Goal: Task Accomplishment & Management: Manage account settings

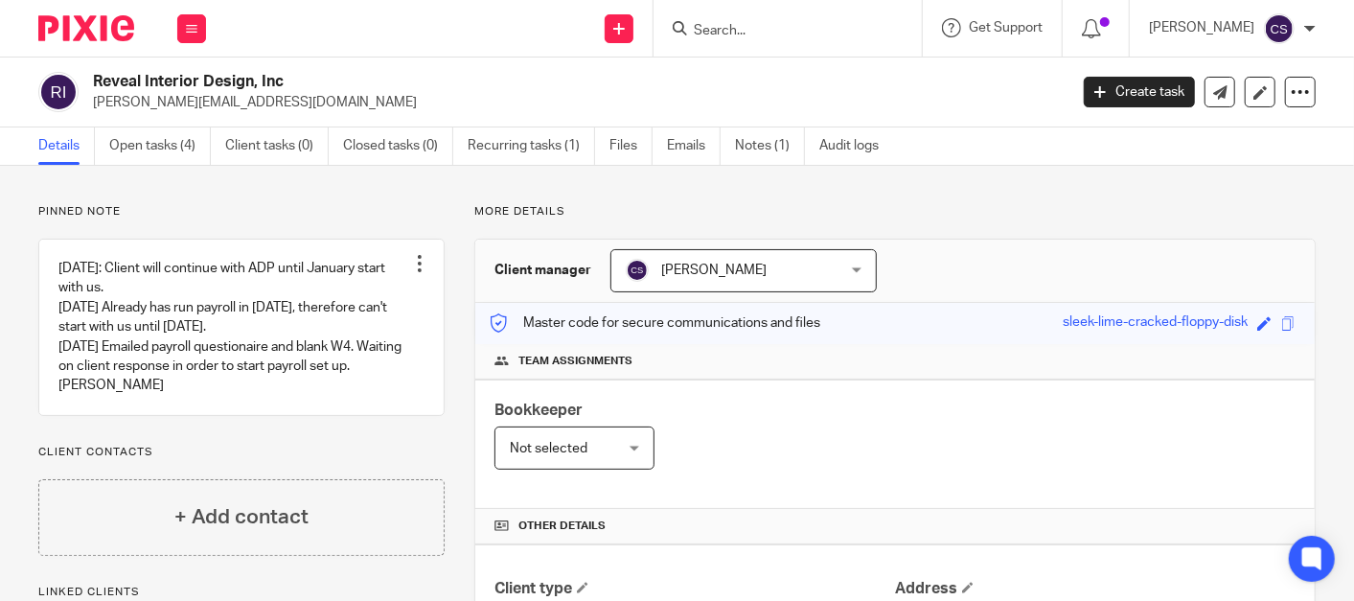
click at [753, 39] on form at bounding box center [794, 28] width 204 height 24
click at [742, 37] on input "Search" at bounding box center [778, 31] width 172 height 17
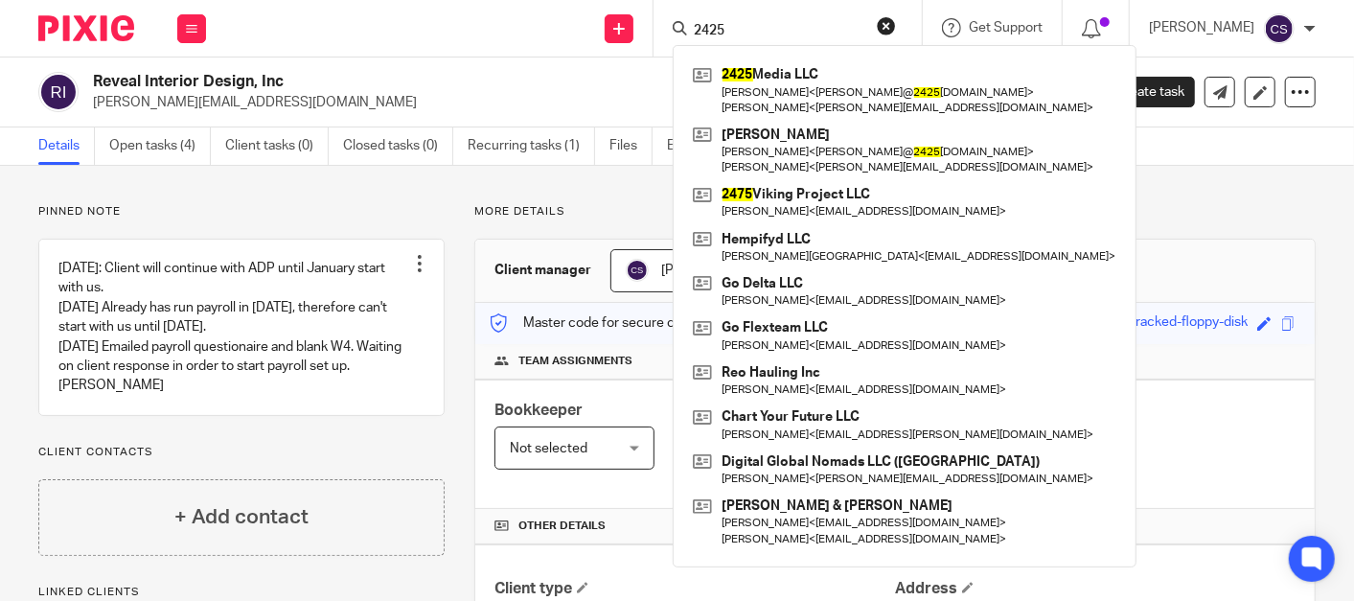
type input "2425"
click at [799, 55] on div "2425 Media LLC Marissa Galle < marissa@ 2425 media.com > Frank Molnar < frank@d…" at bounding box center [905, 305] width 464 height 521
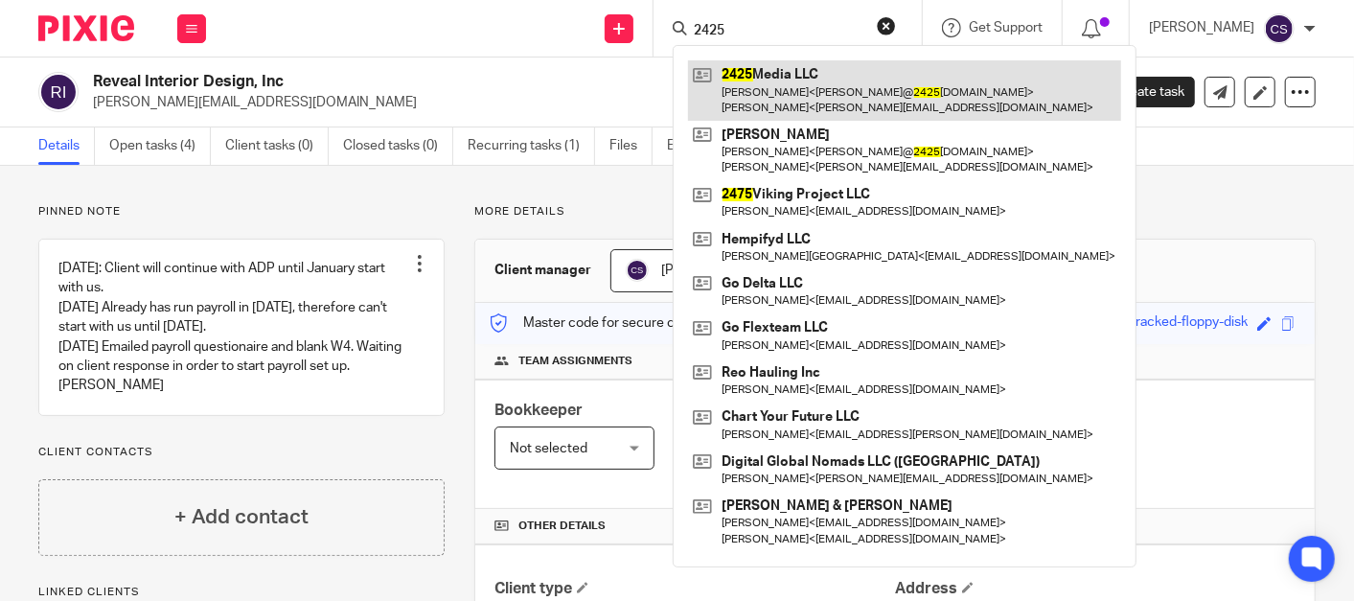
click at [793, 80] on link at bounding box center [904, 89] width 433 height 59
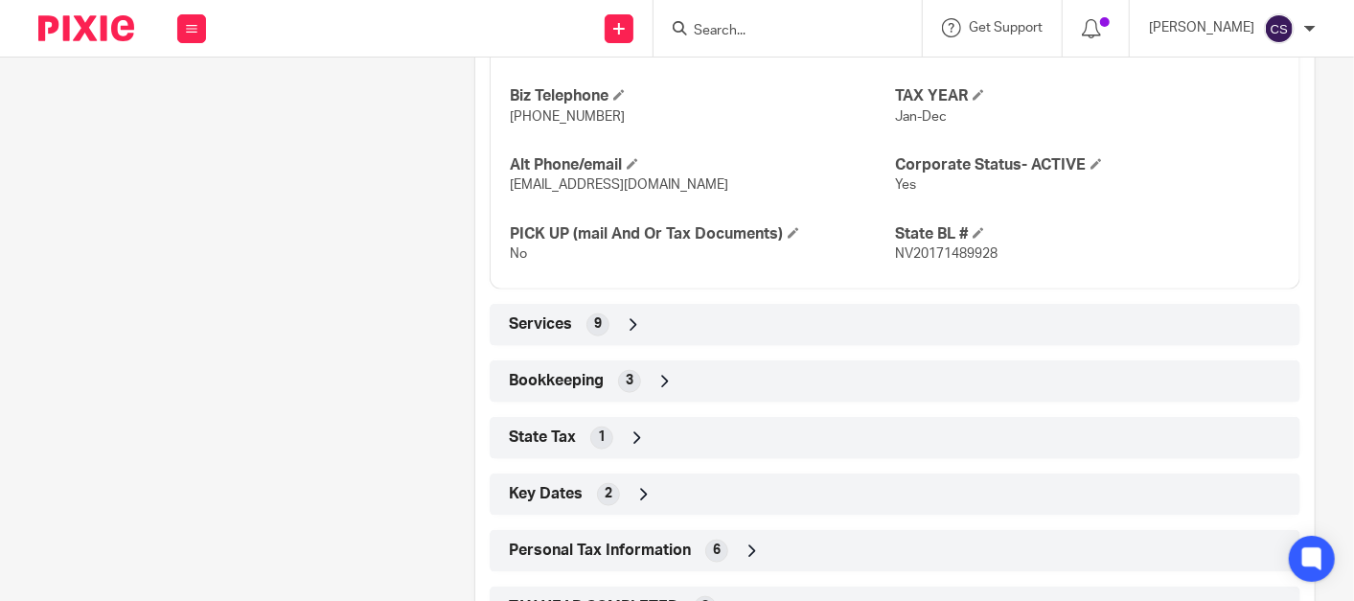
scroll to position [1065, 0]
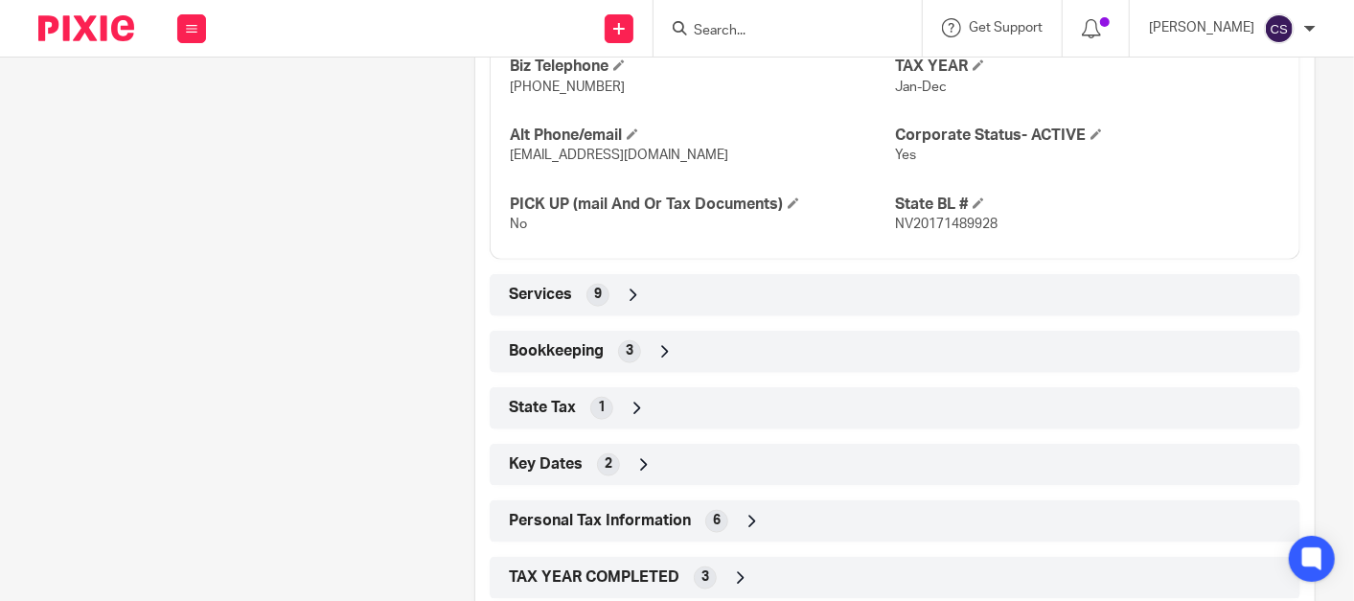
click at [657, 350] on icon at bounding box center [664, 351] width 19 height 19
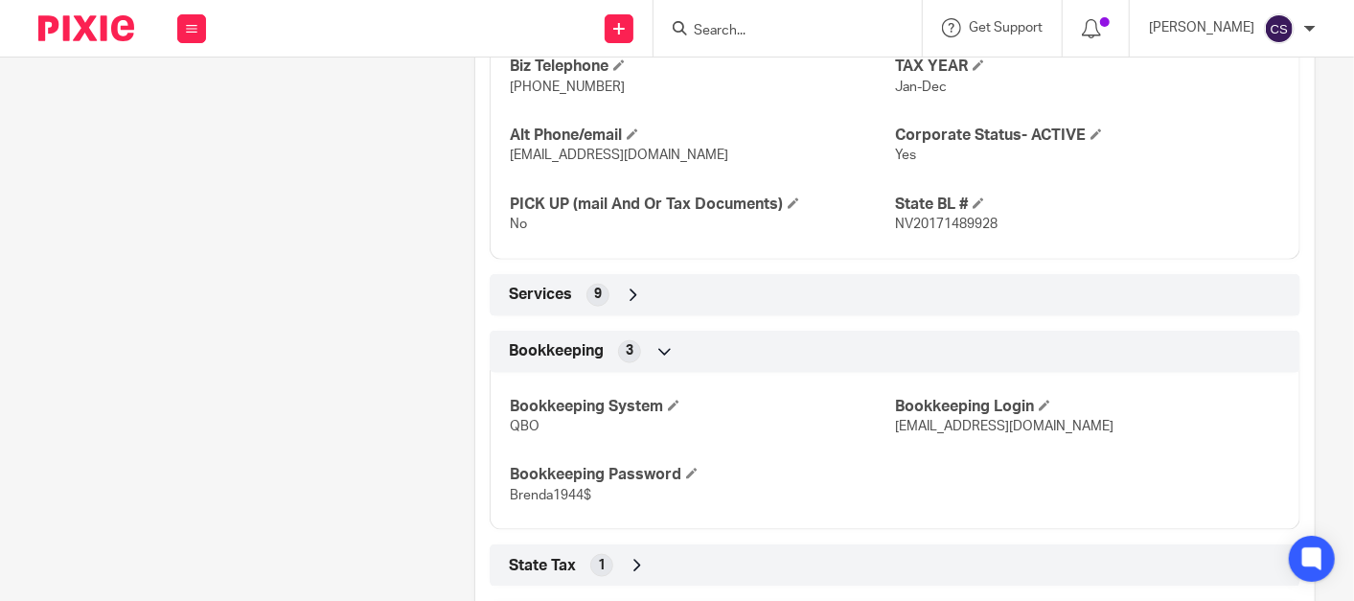
click at [665, 348] on icon at bounding box center [664, 351] width 19 height 19
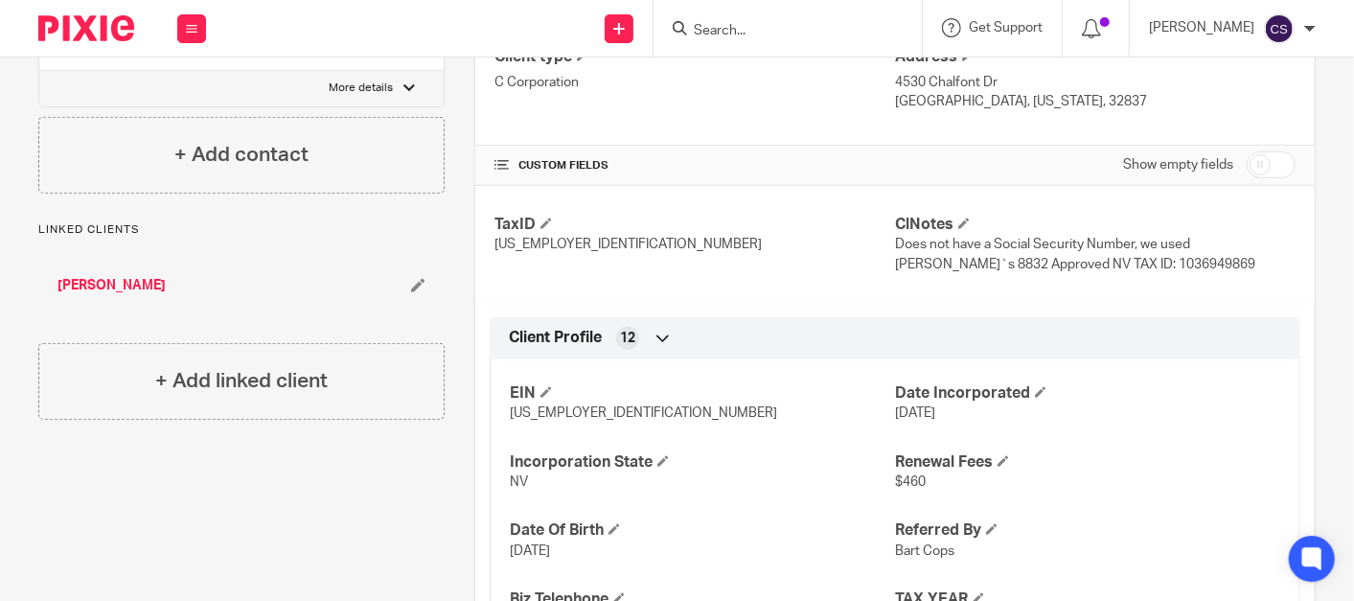
scroll to position [355, 0]
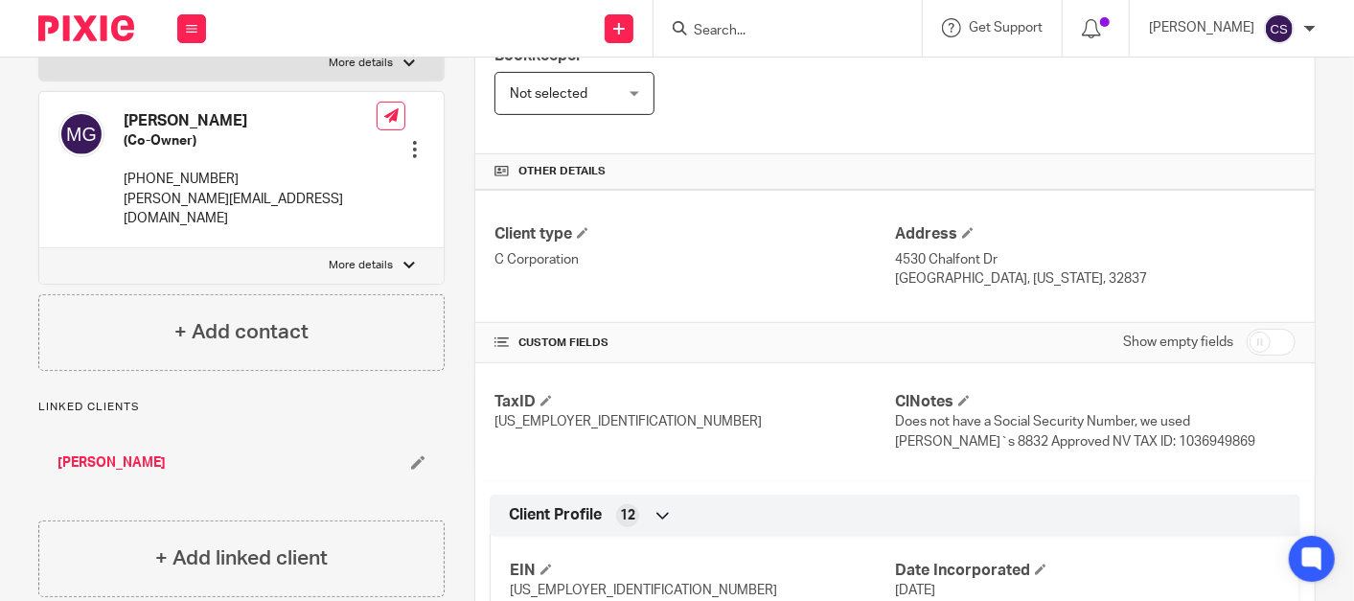
click at [737, 40] on div at bounding box center [787, 28] width 268 height 57
click at [737, 35] on input "Search" at bounding box center [778, 31] width 172 height 17
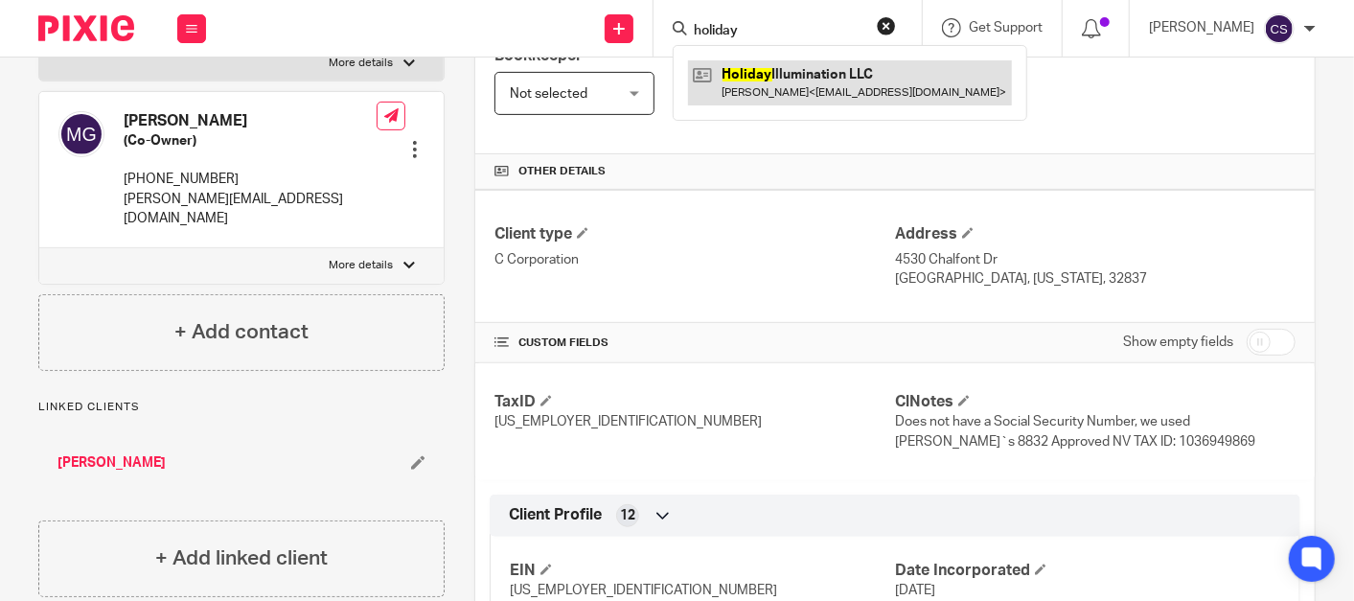
type input "holiday"
click at [796, 84] on link at bounding box center [850, 82] width 324 height 44
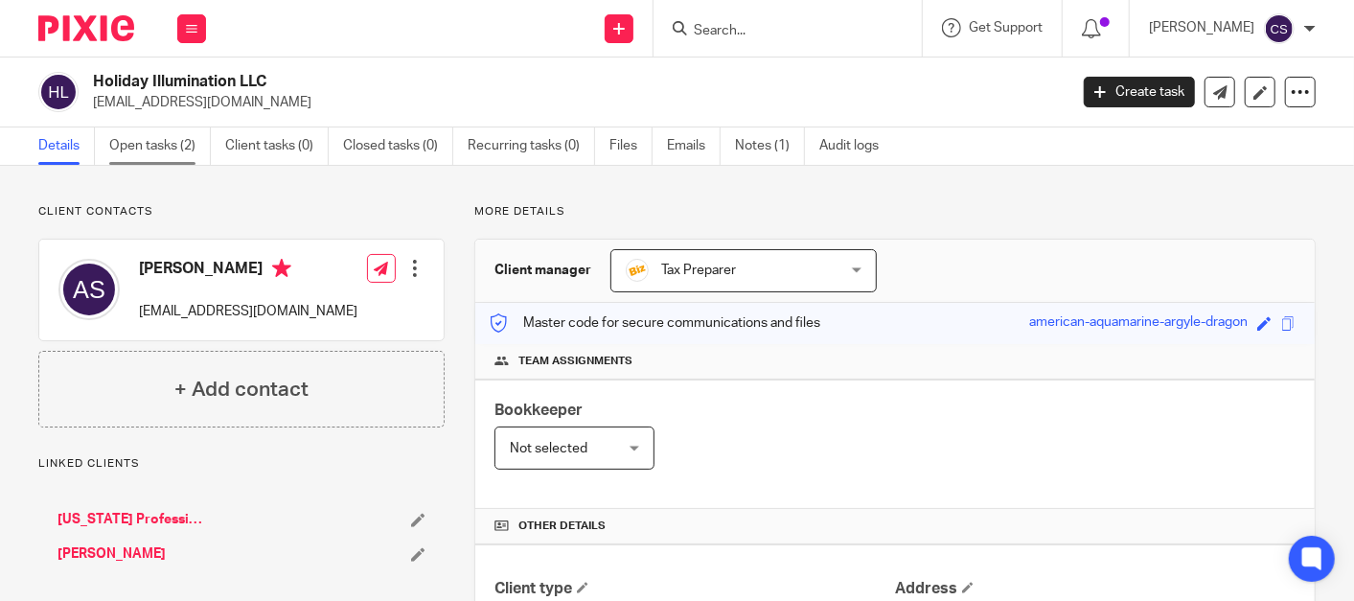
click at [135, 143] on link "Open tasks (2)" at bounding box center [160, 145] width 102 height 37
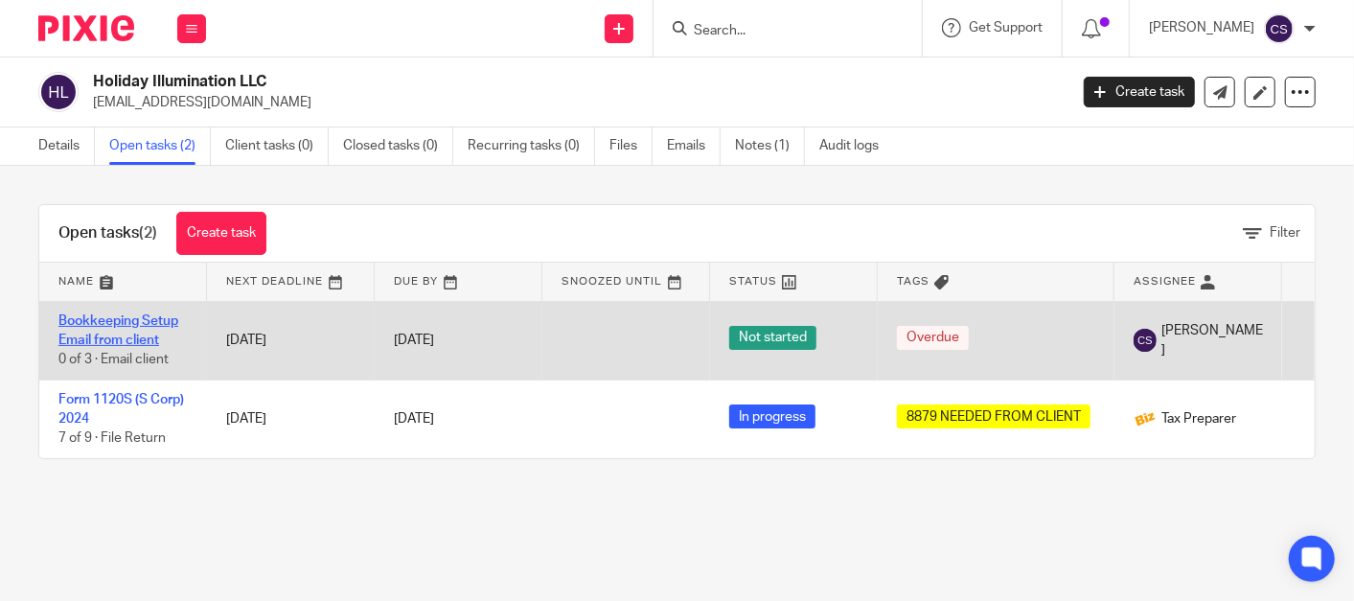
click at [74, 318] on link "Bookkeeping Setup Email from client" at bounding box center [118, 330] width 120 height 33
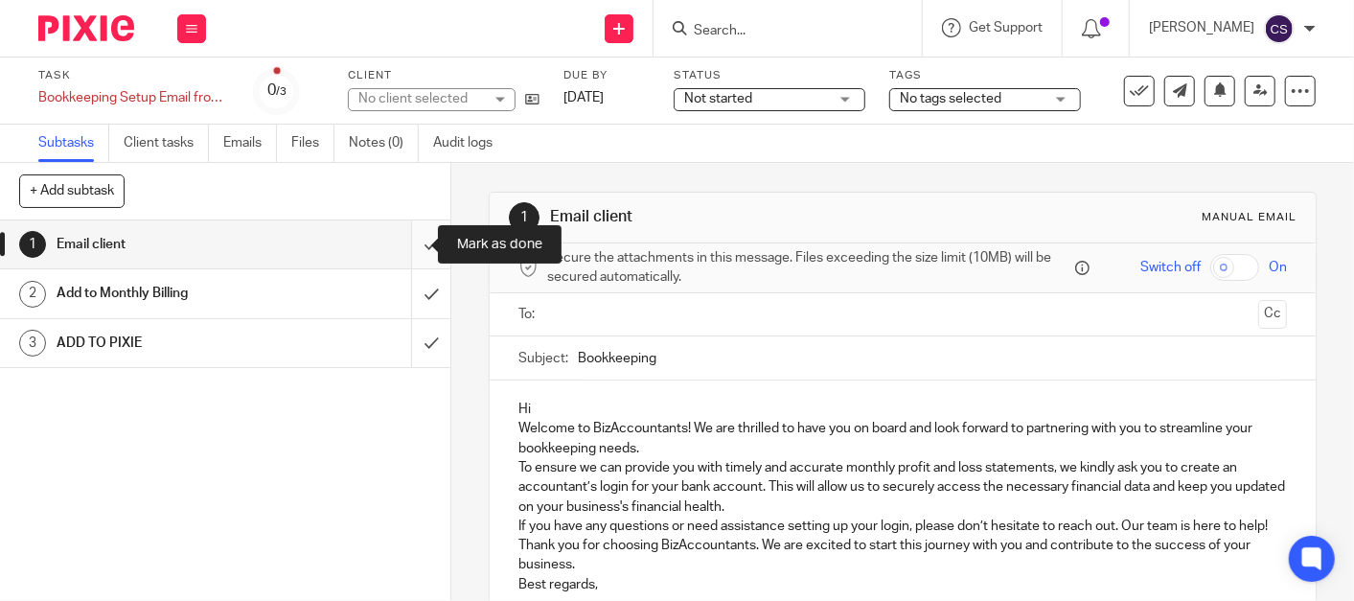
click at [410, 246] on input "submit" at bounding box center [225, 244] width 450 height 48
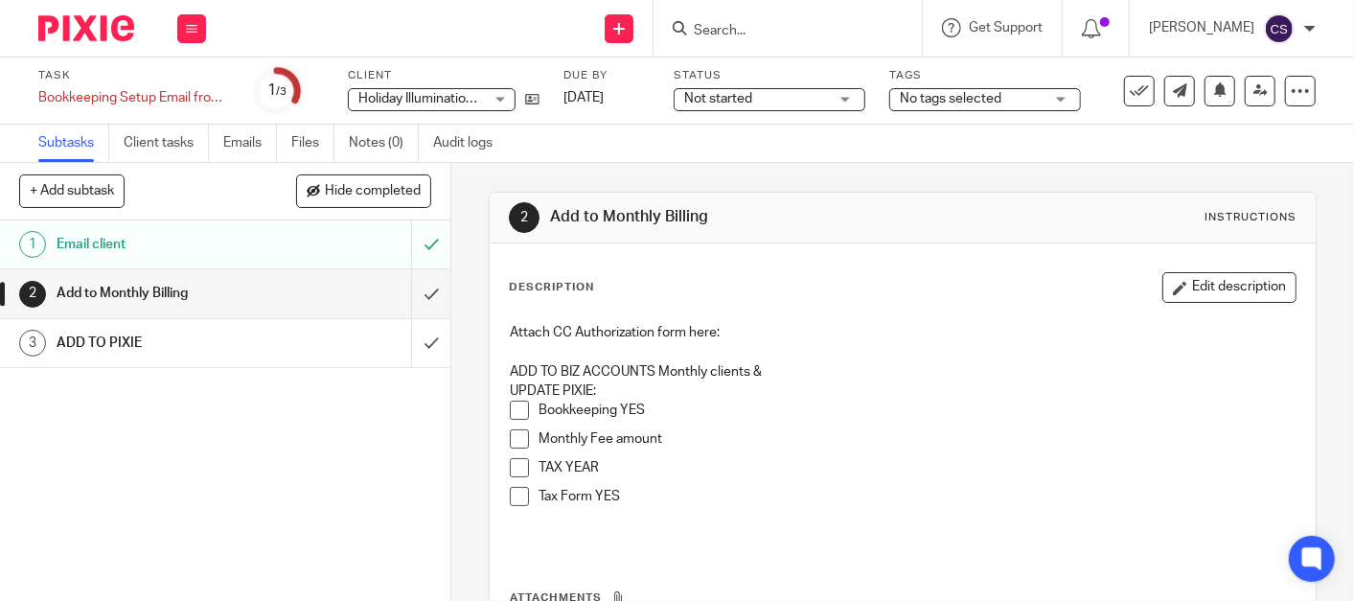
click at [513, 405] on span at bounding box center [519, 410] width 19 height 19
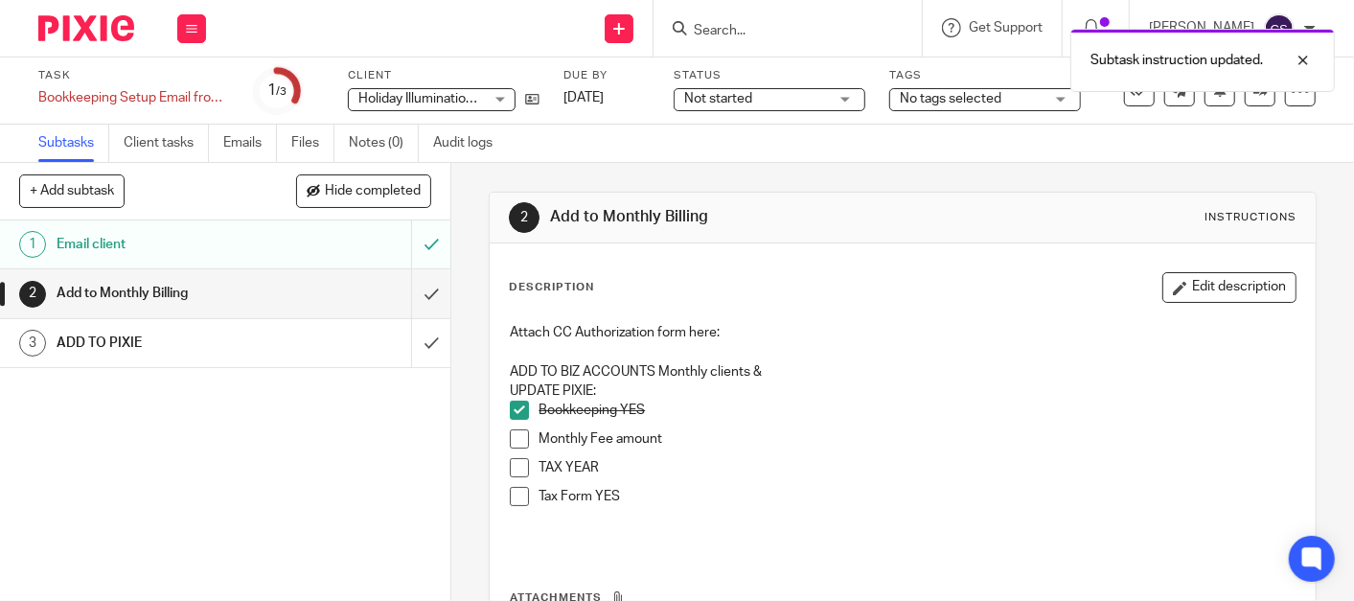
click at [512, 441] on span at bounding box center [519, 438] width 19 height 19
click at [511, 471] on span at bounding box center [519, 467] width 19 height 19
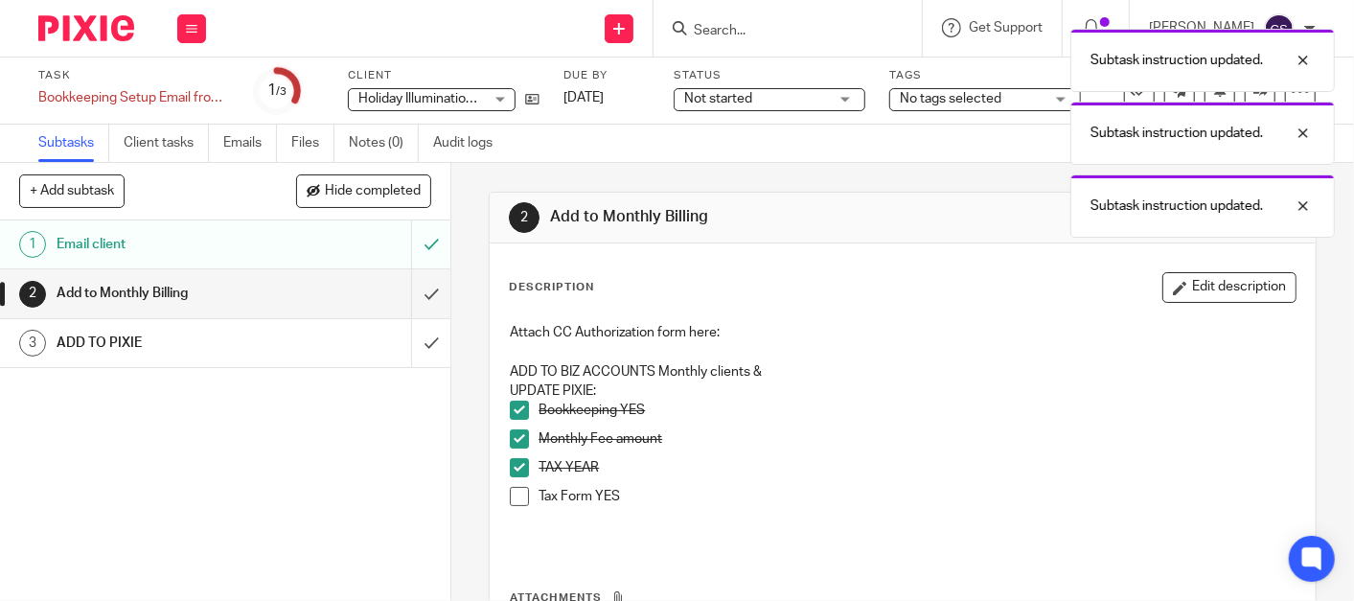
click at [513, 494] on span at bounding box center [519, 496] width 19 height 19
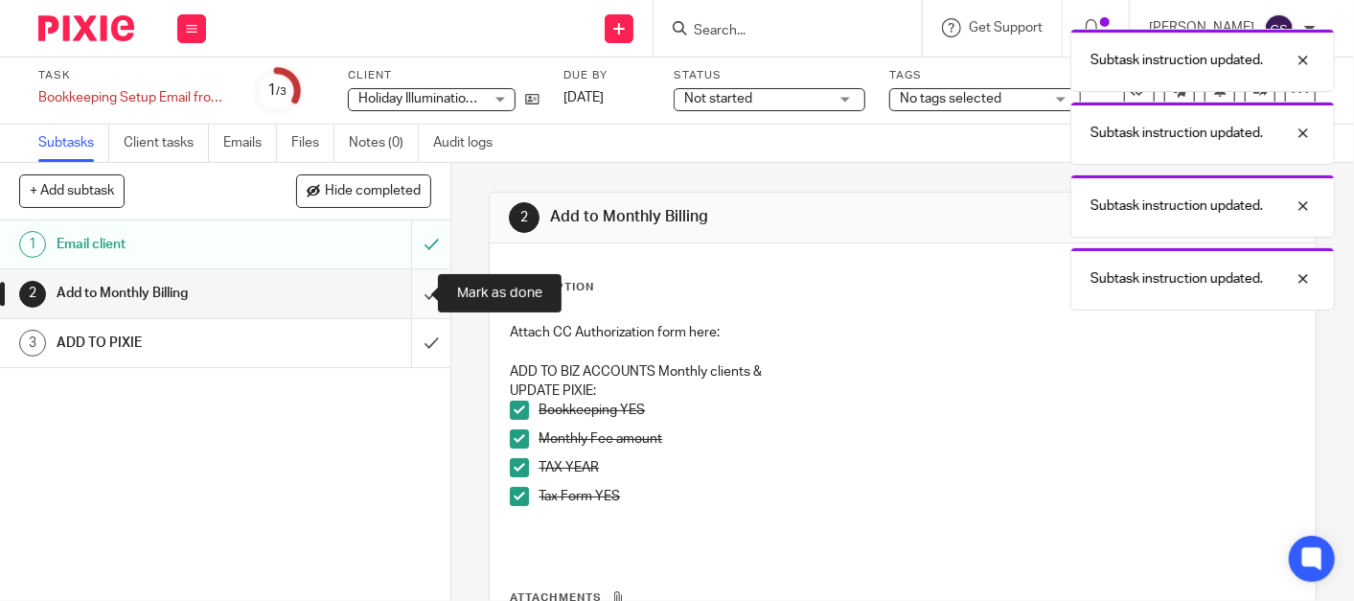
click at [404, 286] on input "submit" at bounding box center [225, 293] width 450 height 48
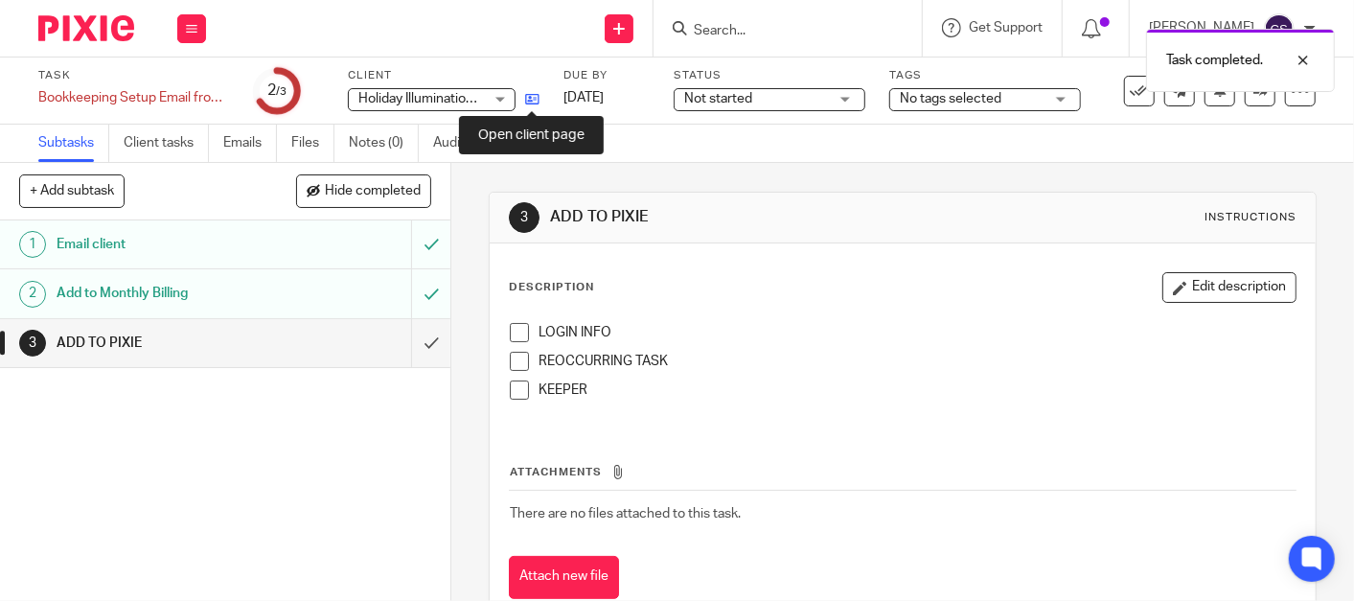
click at [533, 98] on icon at bounding box center [532, 99] width 14 height 14
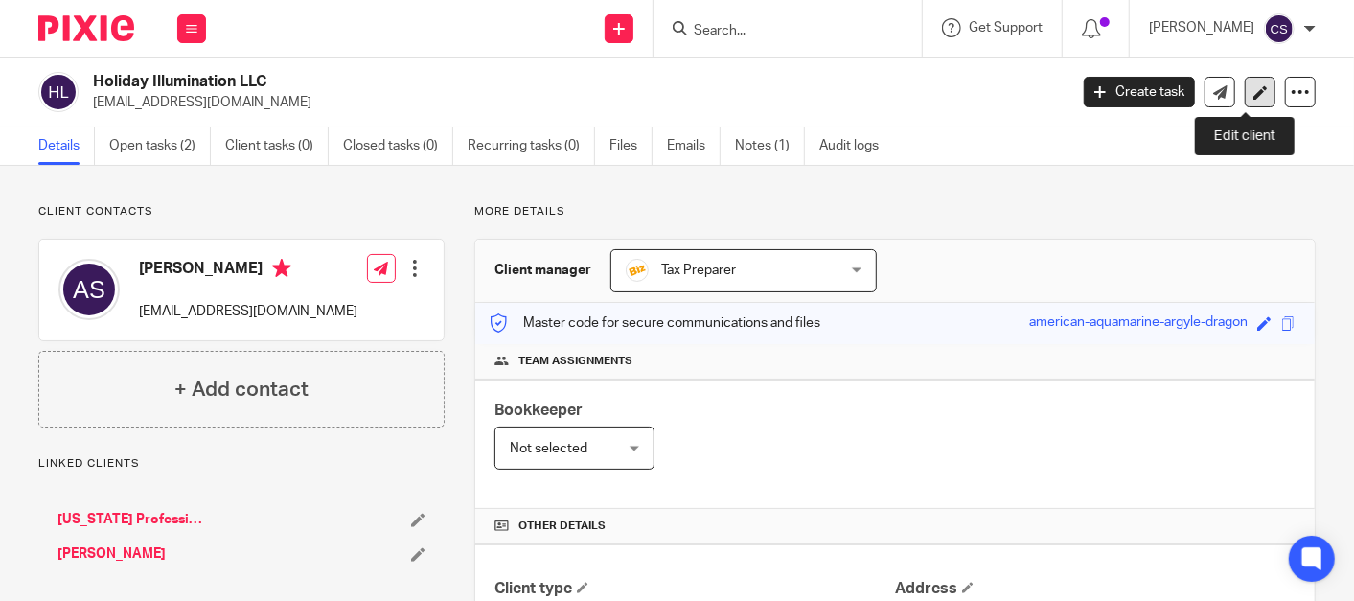
click at [1253, 90] on icon at bounding box center [1260, 92] width 14 height 14
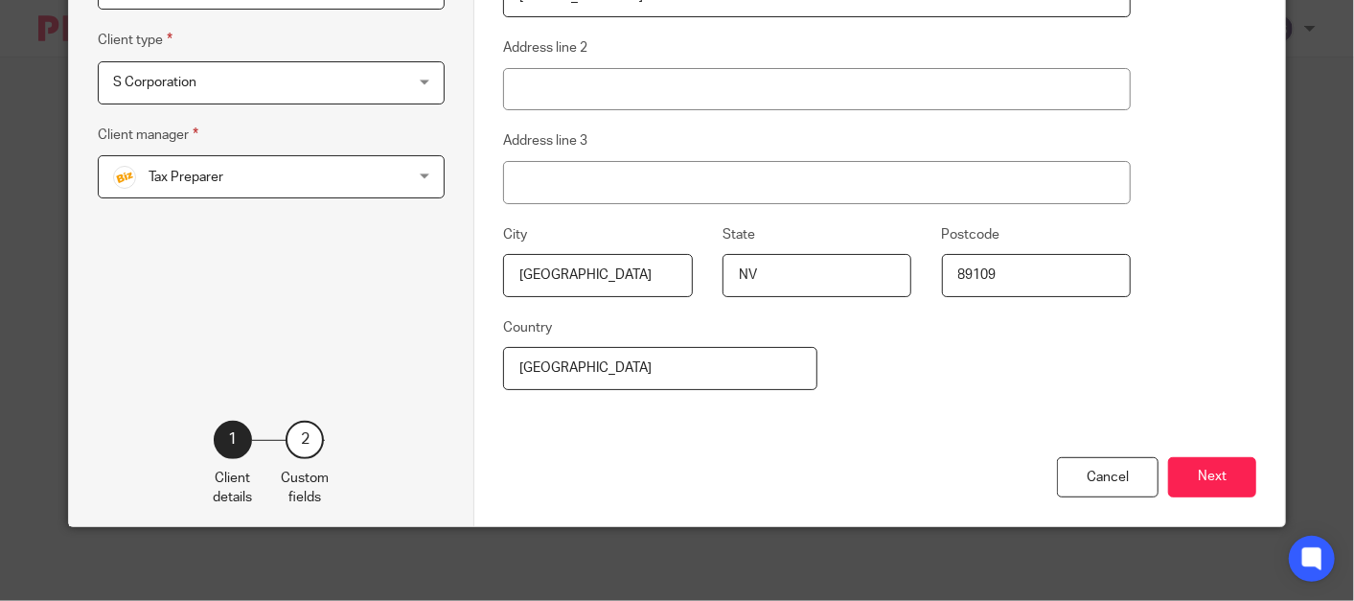
scroll to position [371, 0]
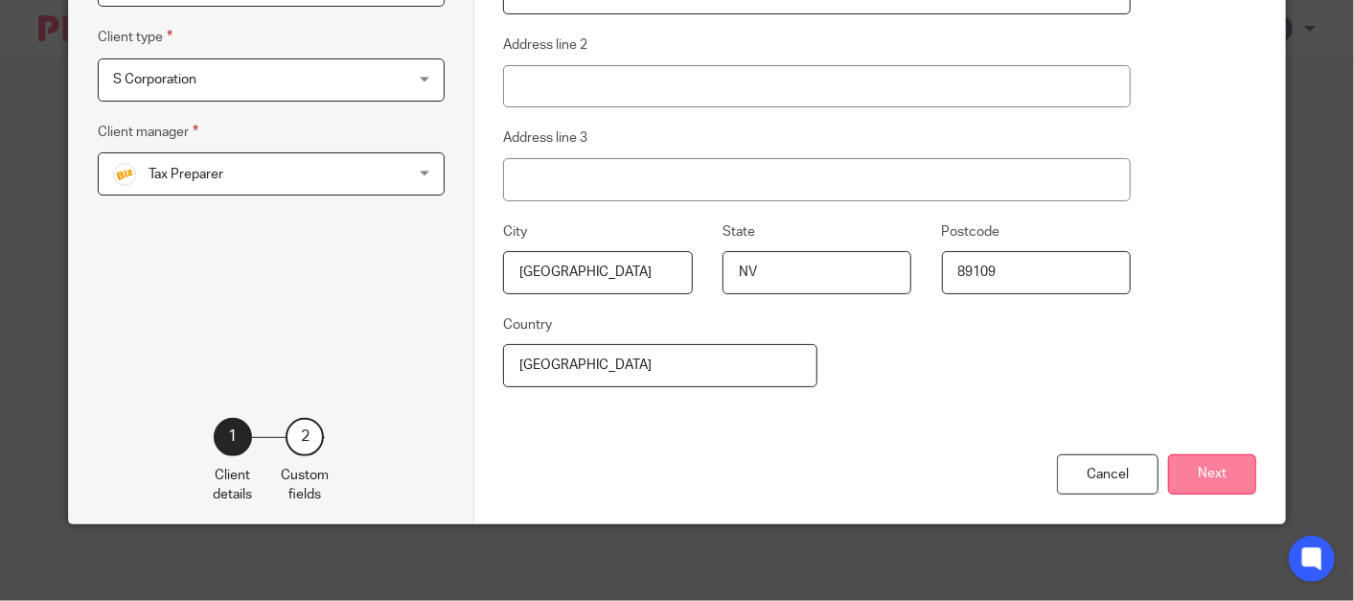
click at [1195, 484] on button "Next" at bounding box center [1212, 474] width 88 height 41
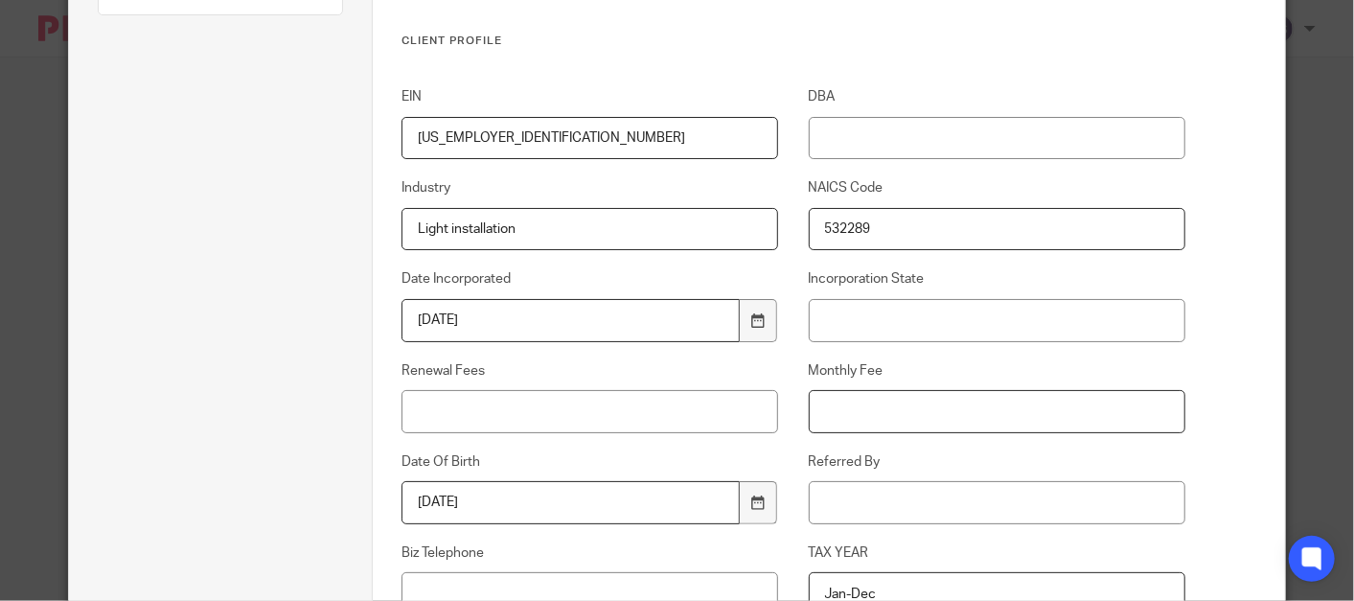
click at [857, 420] on input "Monthly Fee" at bounding box center [997, 411] width 377 height 43
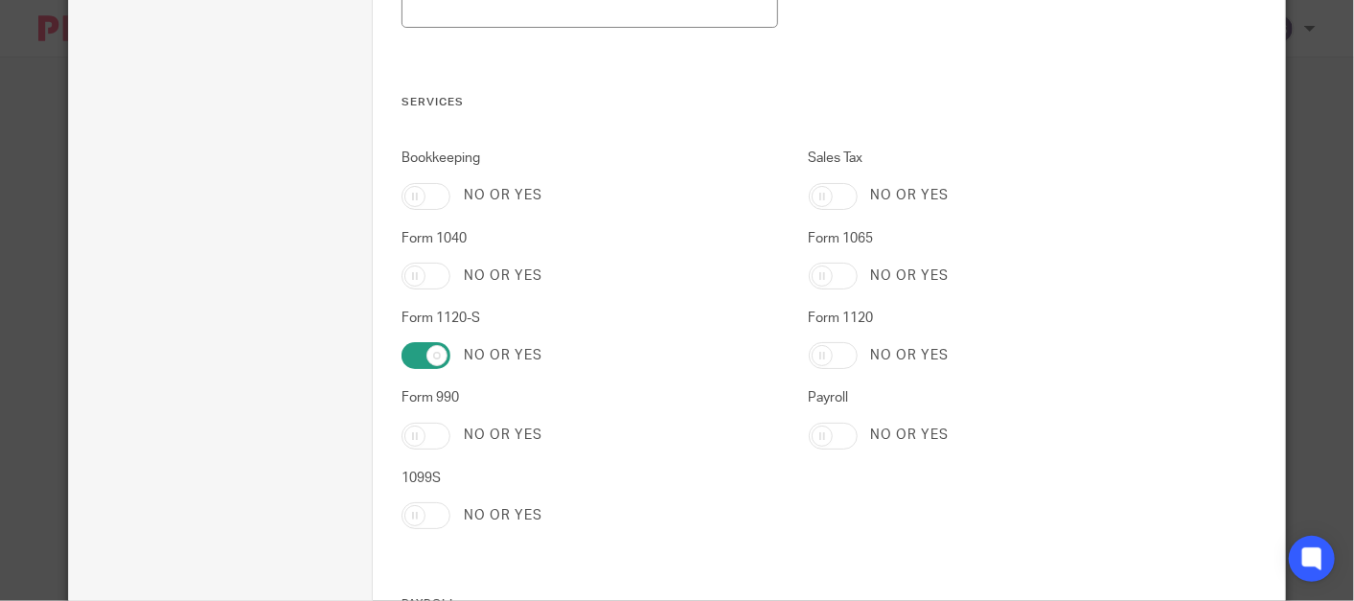
scroll to position [1258, 0]
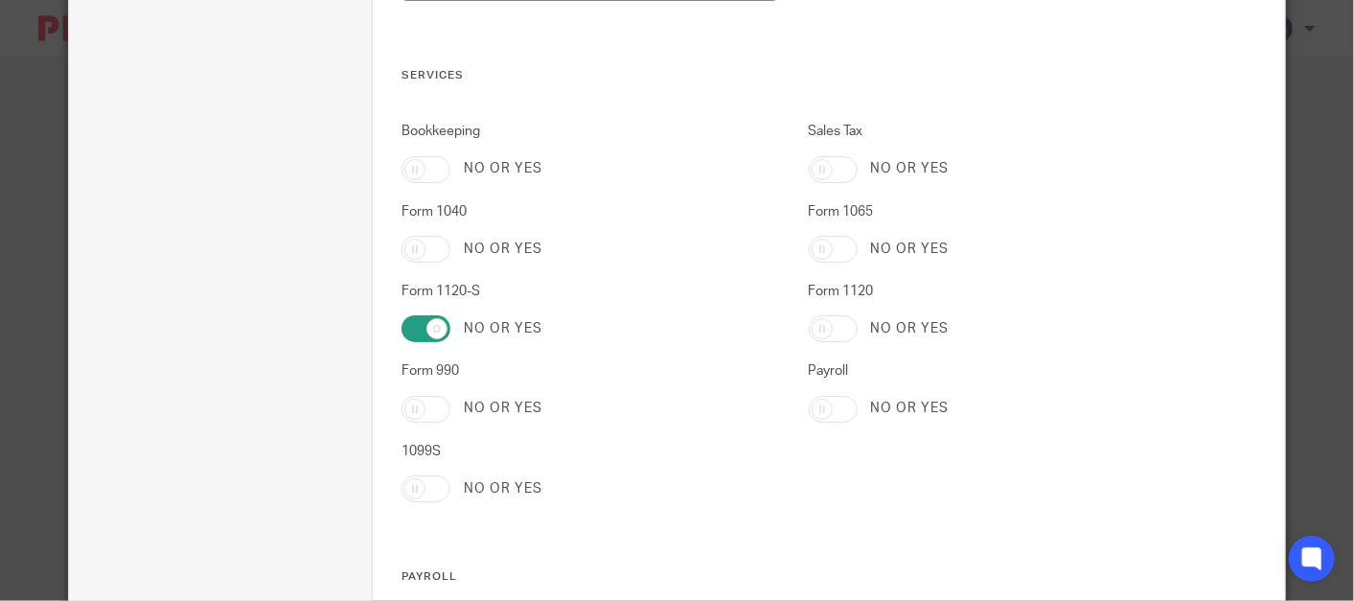
type input "$399"
click at [432, 168] on input "Bookkeeping" at bounding box center [425, 169] width 49 height 27
checkbox input "true"
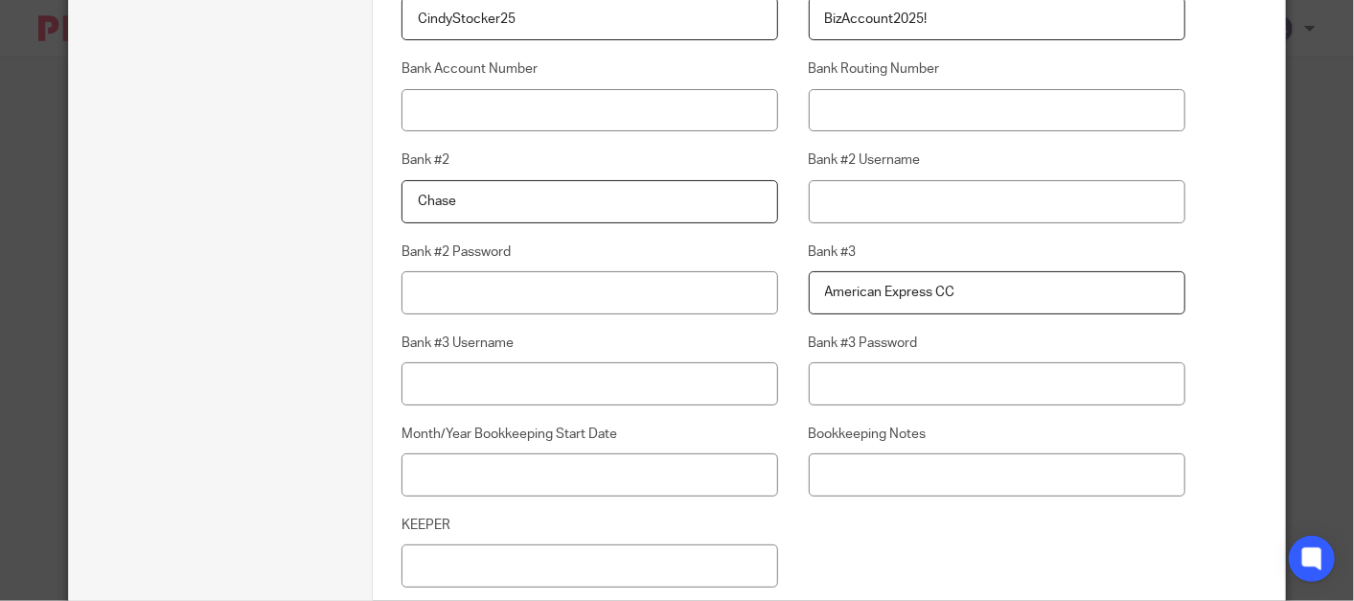
scroll to position [3194, 0]
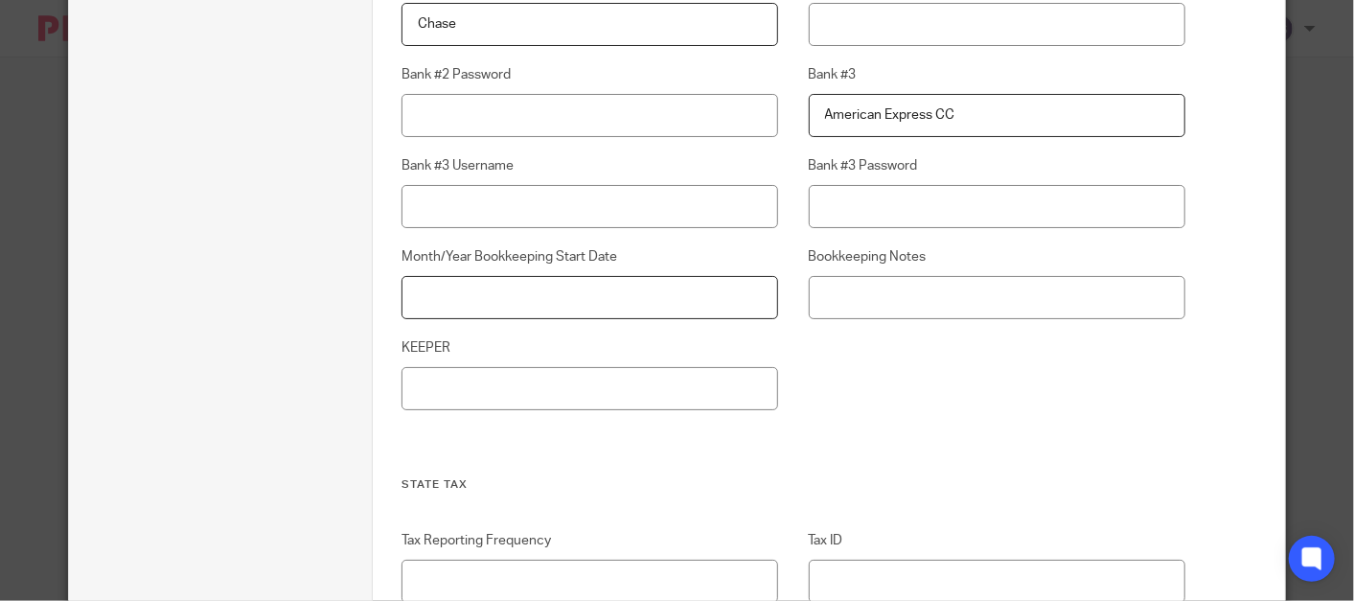
click at [429, 301] on input "Month/Year Bookkeeping Start Date" at bounding box center [589, 297] width 377 height 43
type input "01/2025"
type input "Review monthly bookkeeping until we get bank access"
click at [550, 382] on input "KEEPER" at bounding box center [589, 388] width 377 height 43
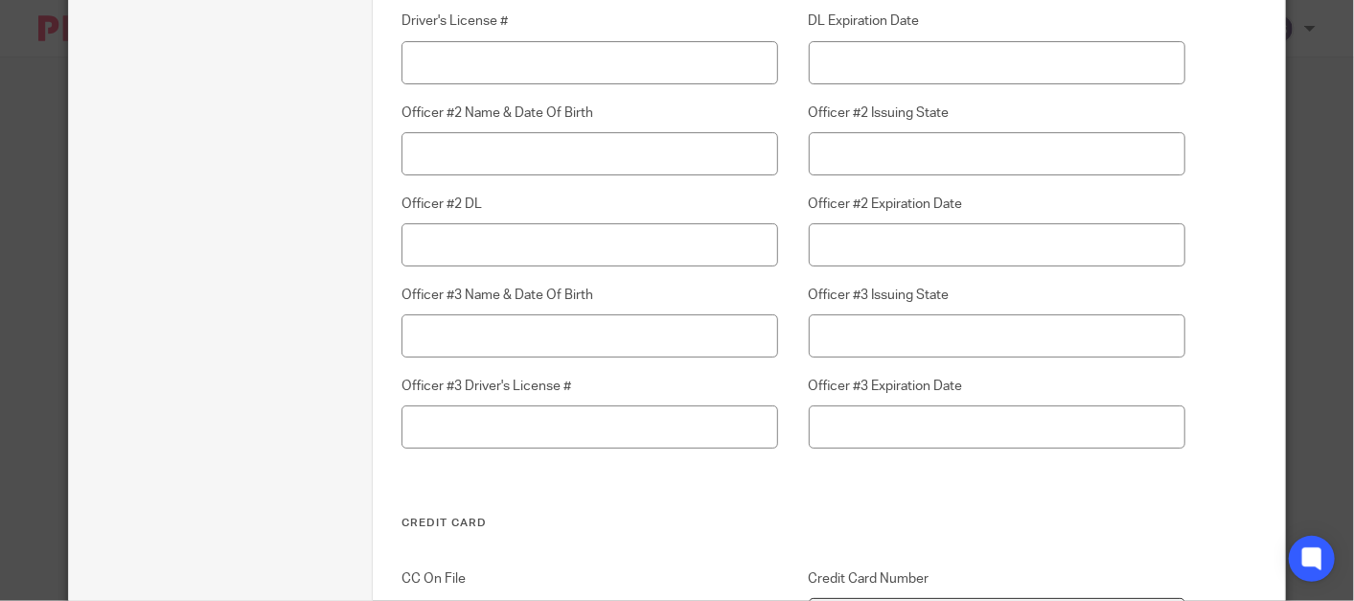
scroll to position [5677, 0]
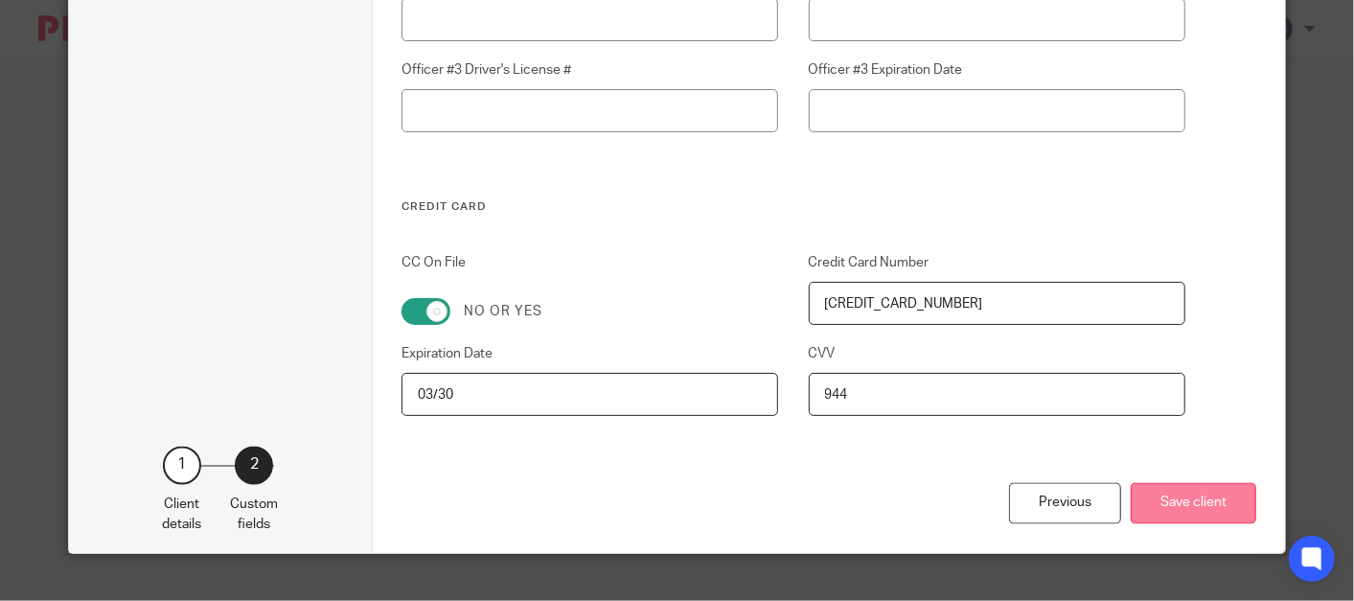
type input "[PERSON_NAME]"
click at [1200, 497] on button "Save client" at bounding box center [1194, 503] width 126 height 41
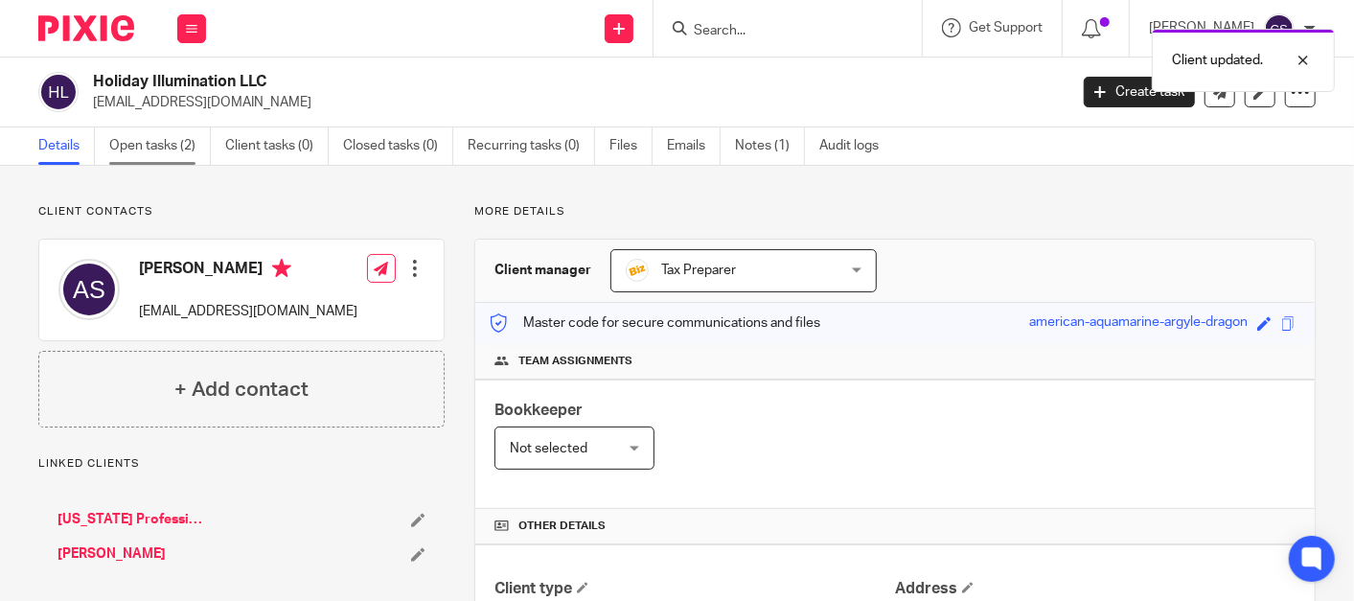
click at [146, 142] on link "Open tasks (2)" at bounding box center [160, 145] width 102 height 37
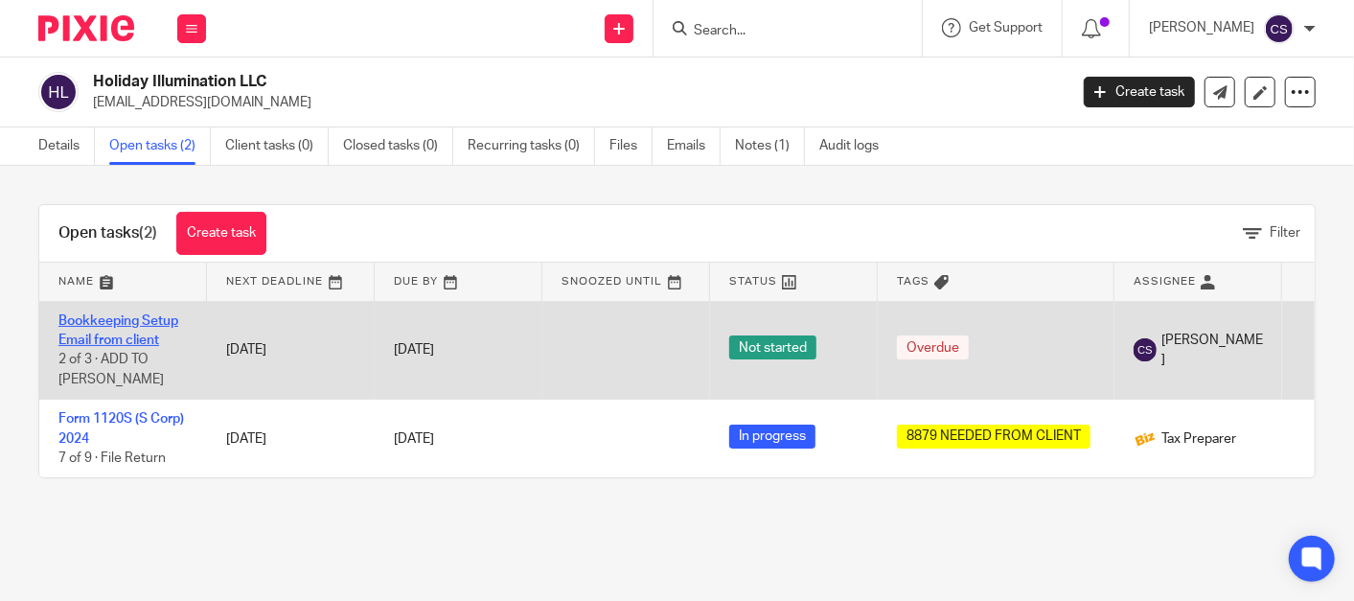
click at [77, 317] on link "Bookkeeping Setup Email from client" at bounding box center [118, 330] width 120 height 33
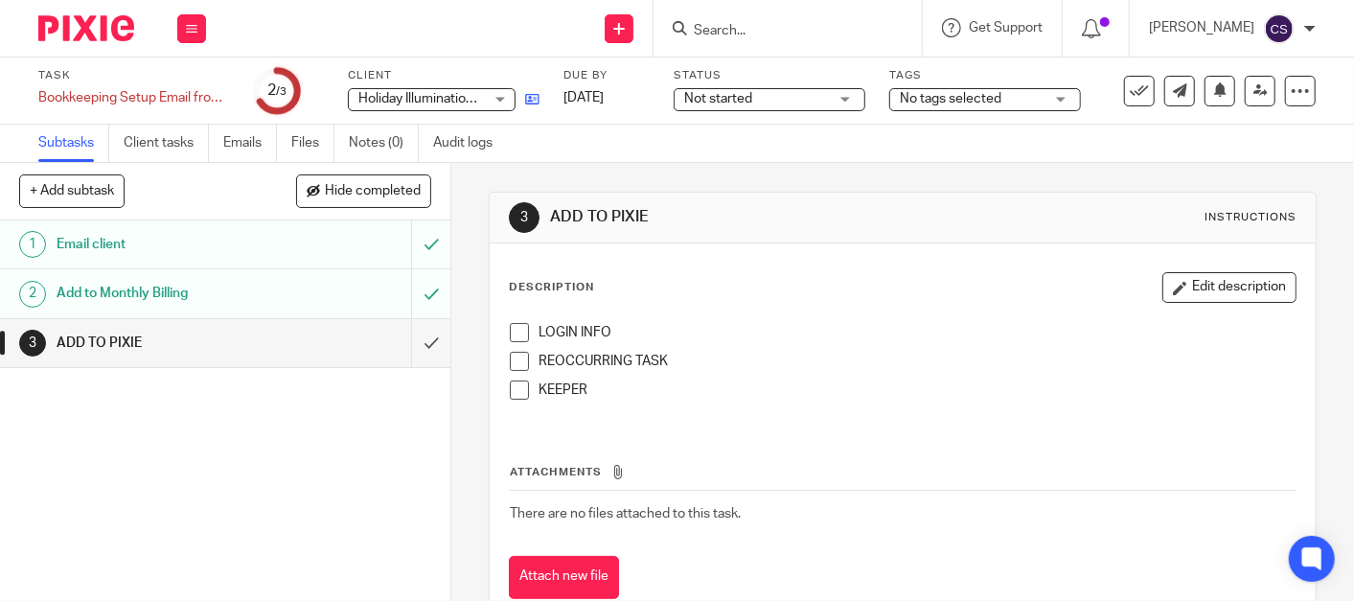
click at [531, 90] on link at bounding box center [528, 98] width 24 height 19
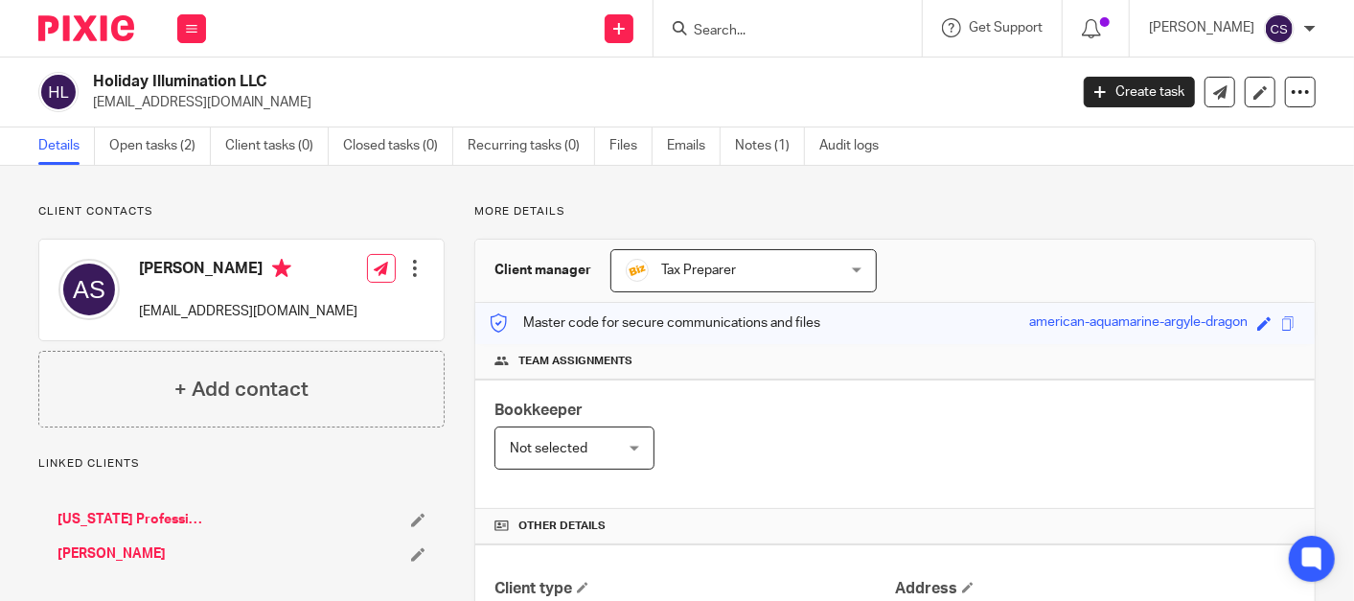
scroll to position [177, 0]
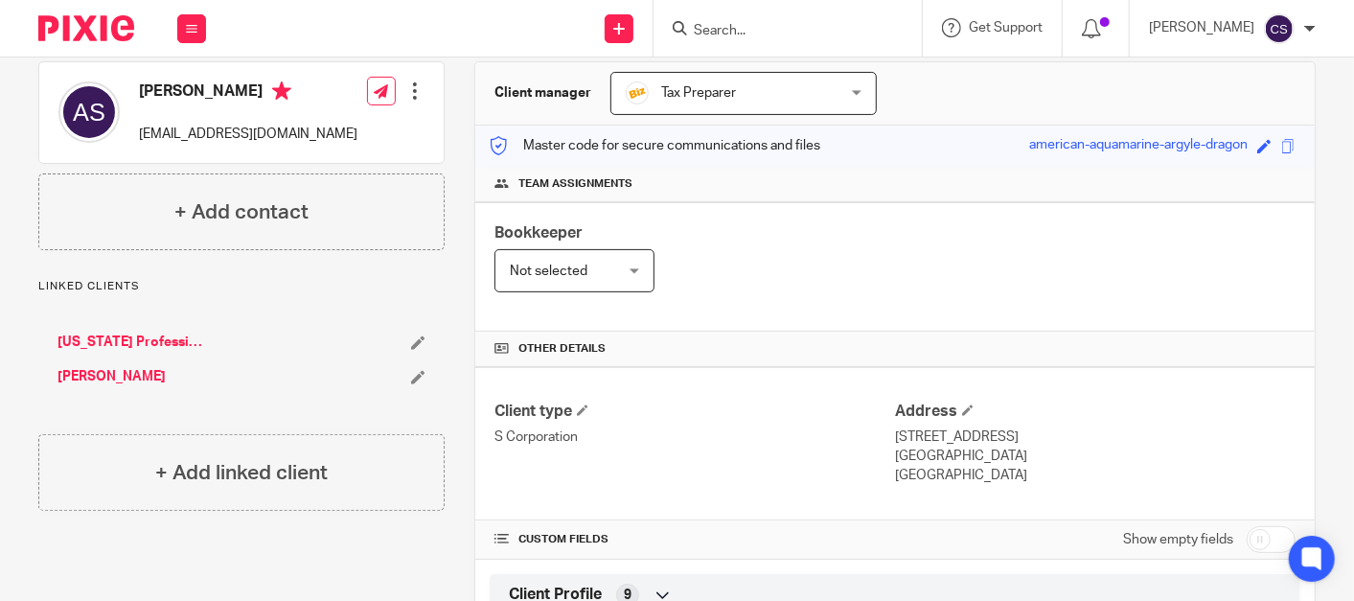
click at [736, 27] on input "Search" at bounding box center [778, 31] width 172 height 17
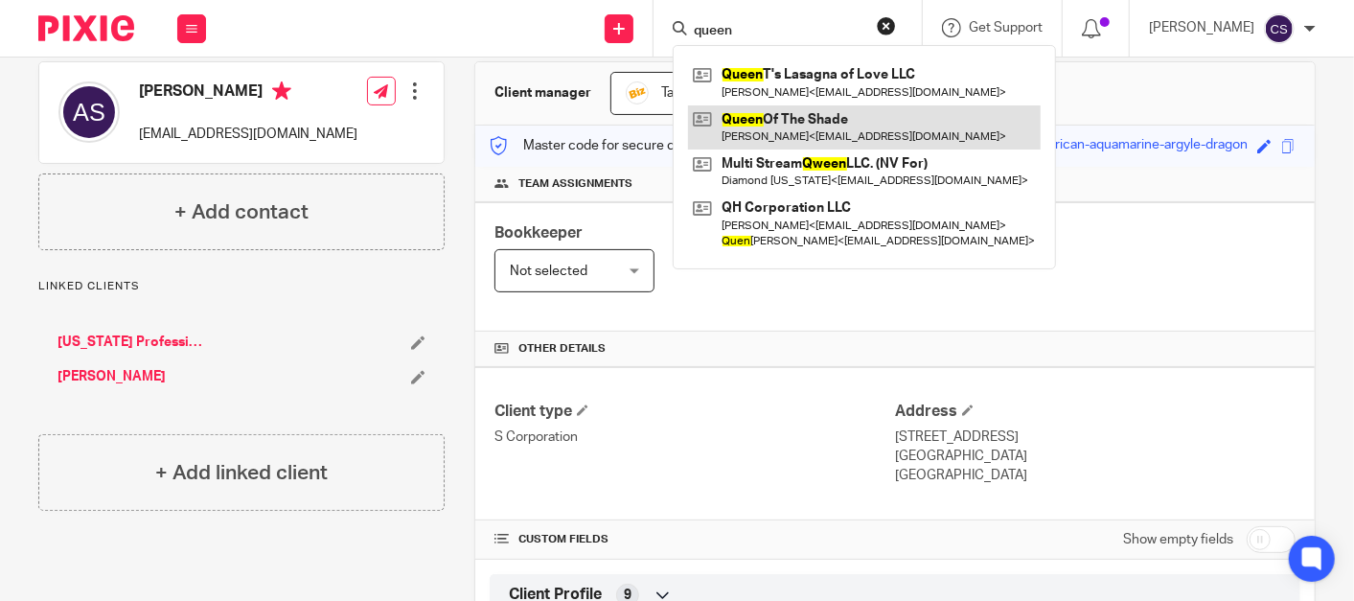
type input "queen"
click at [781, 126] on link at bounding box center [864, 127] width 353 height 44
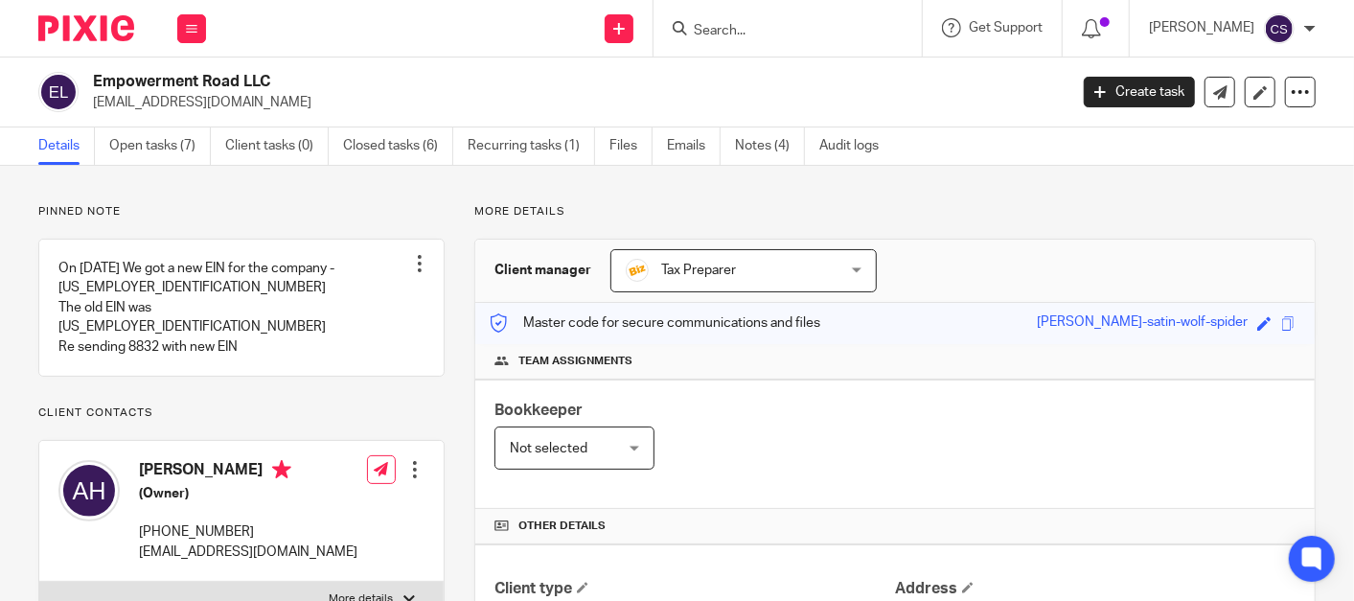
click at [763, 23] on input "Search" at bounding box center [778, 31] width 172 height 17
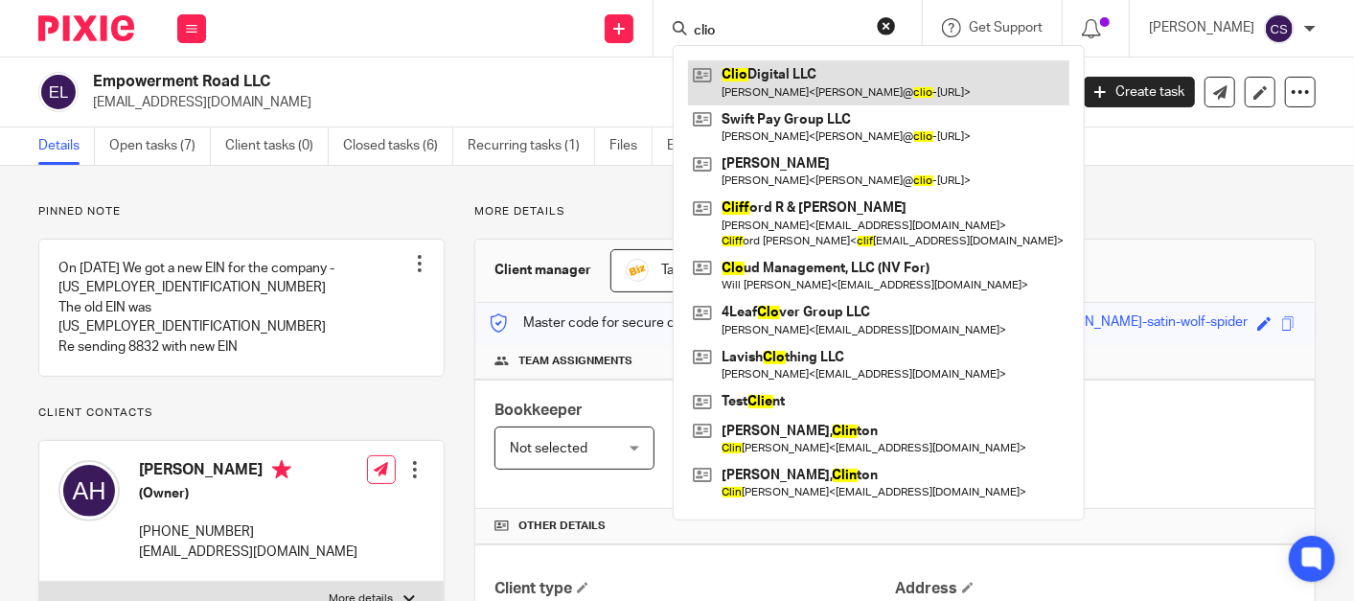
type input "clio"
click at [780, 74] on link at bounding box center [878, 82] width 381 height 44
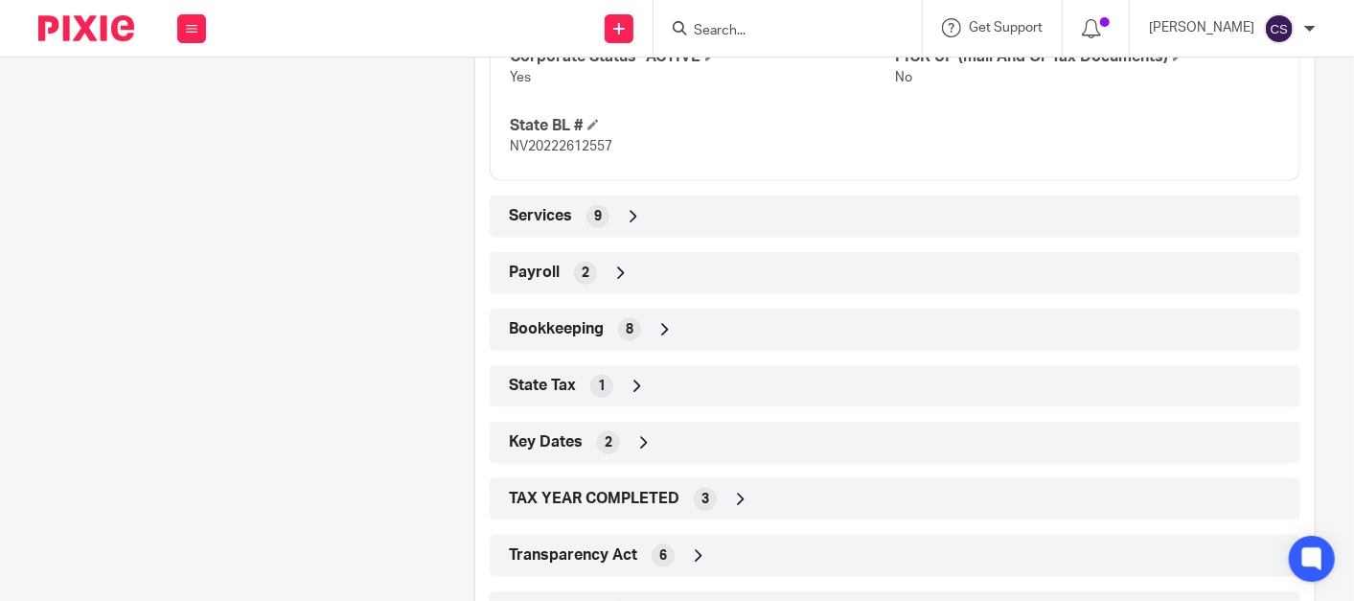
scroll to position [1242, 0]
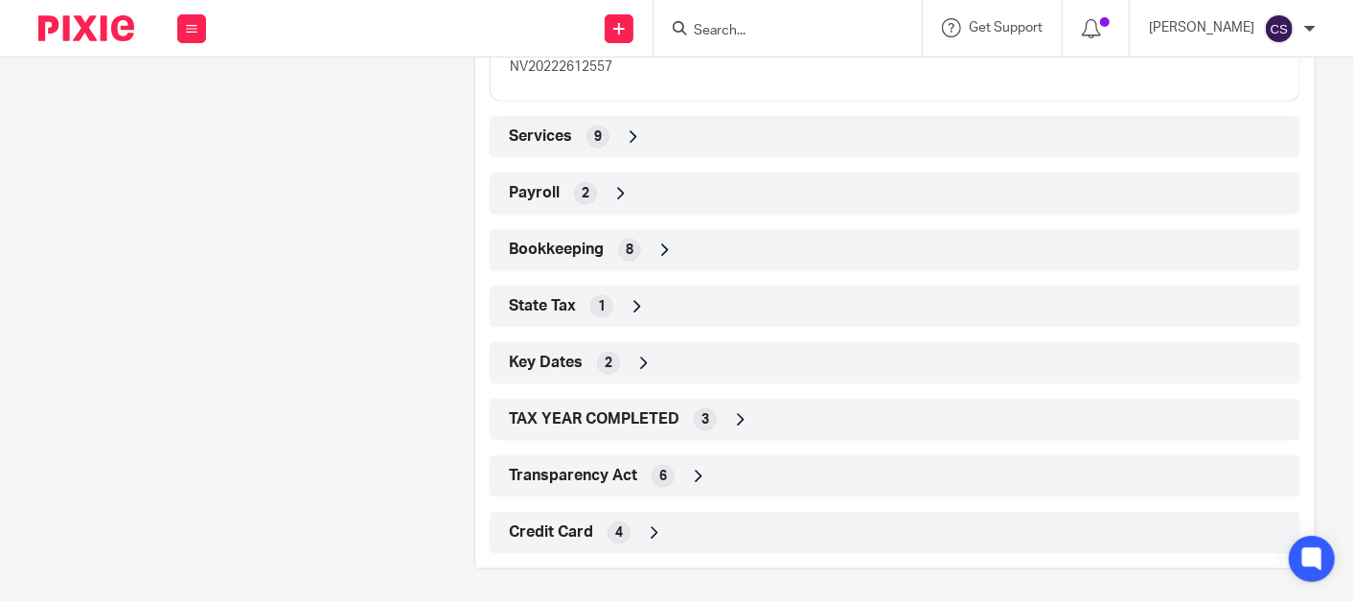
click at [659, 242] on icon at bounding box center [664, 250] width 19 height 19
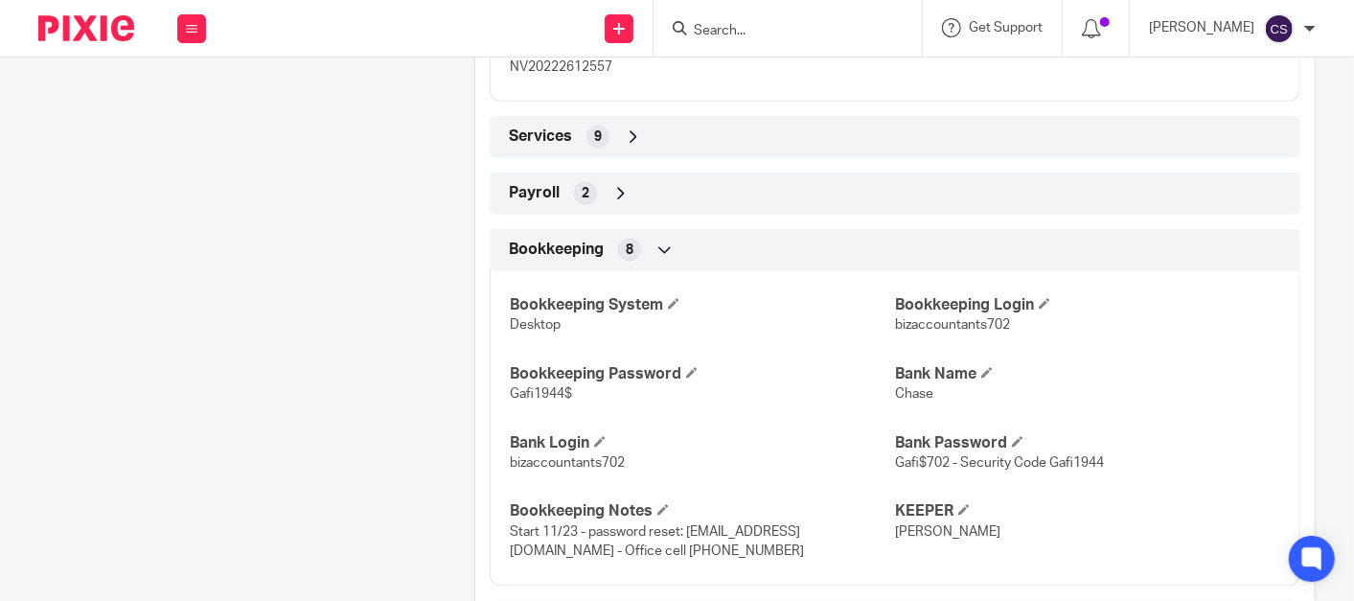
click at [659, 246] on icon at bounding box center [664, 250] width 19 height 19
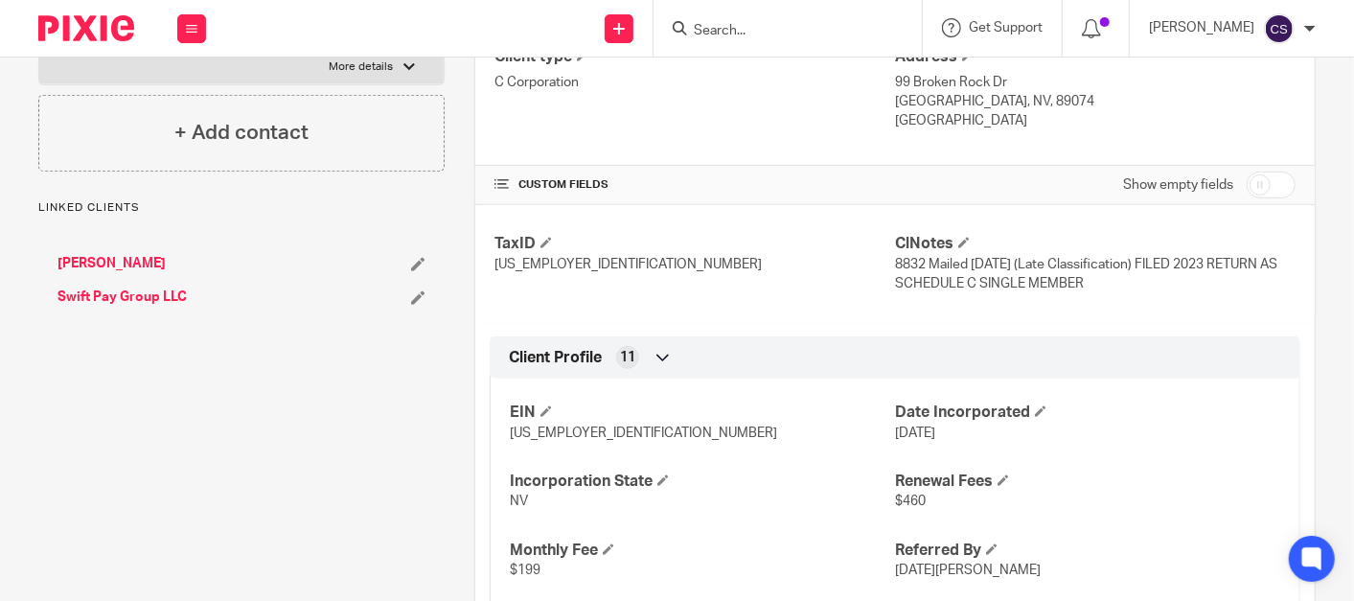
scroll to position [0, 0]
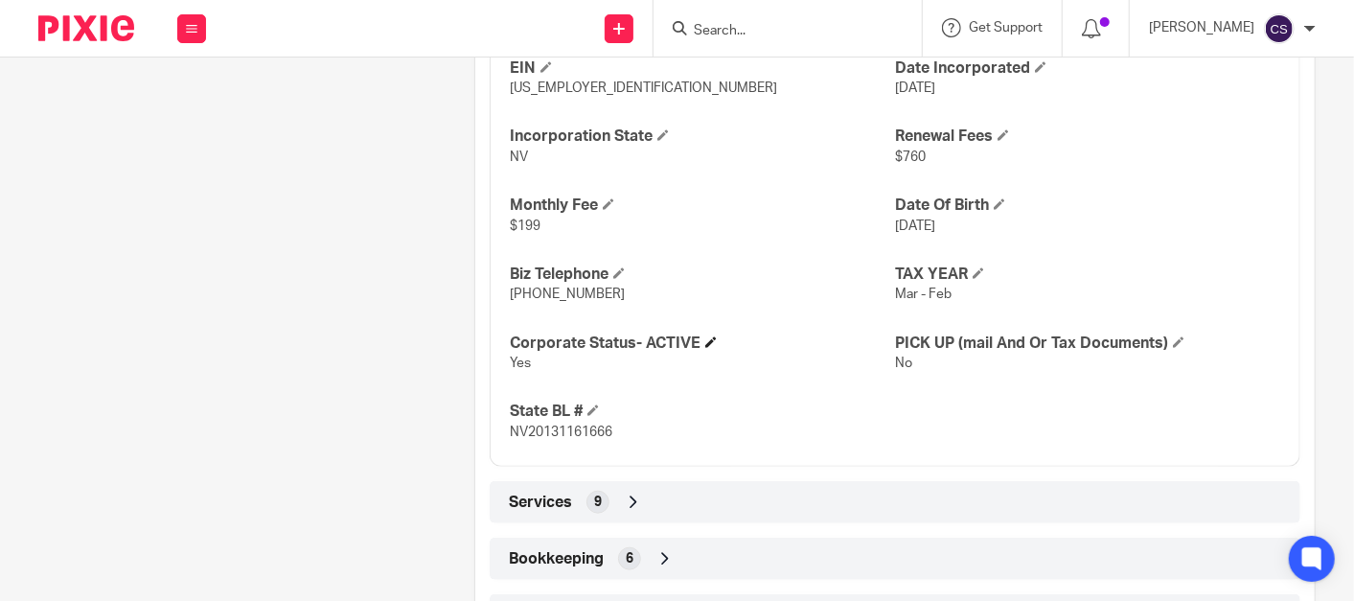
scroll to position [1065, 0]
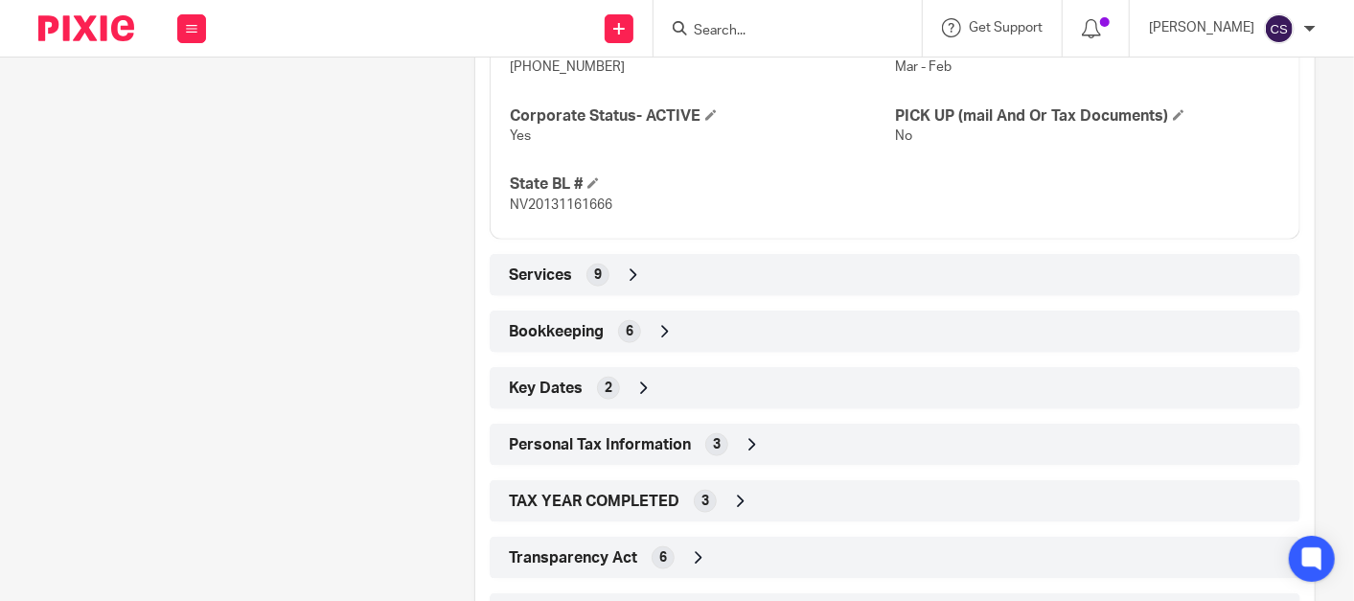
click at [666, 330] on icon at bounding box center [664, 331] width 19 height 19
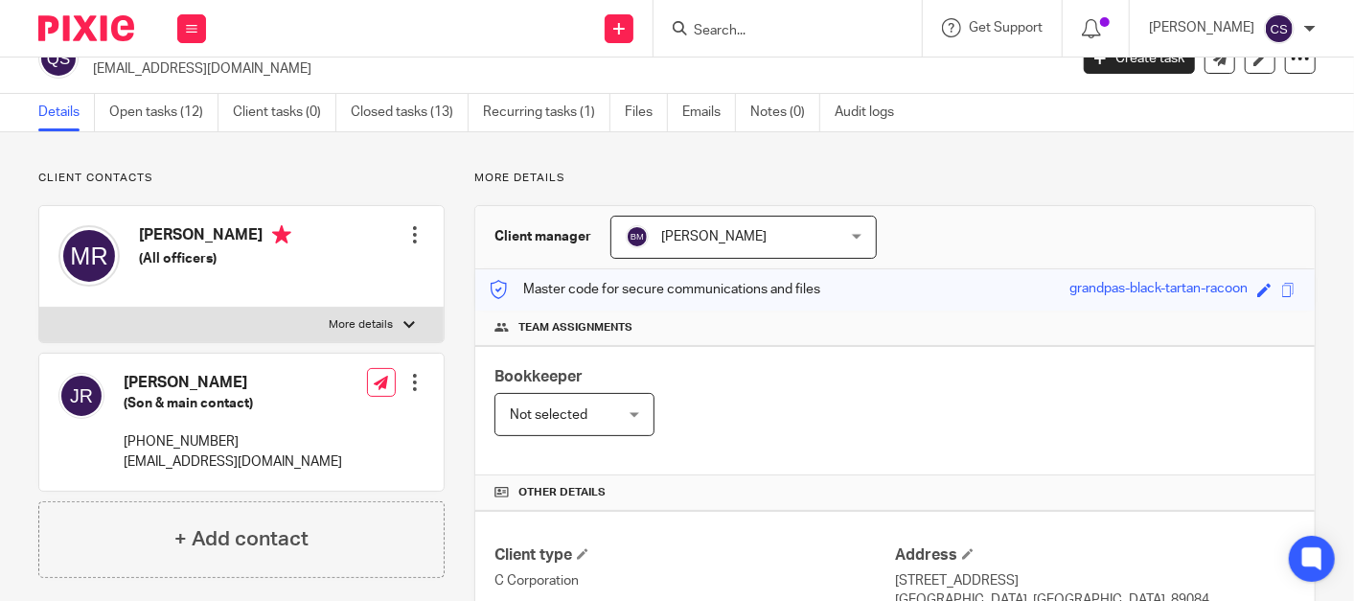
scroll to position [0, 0]
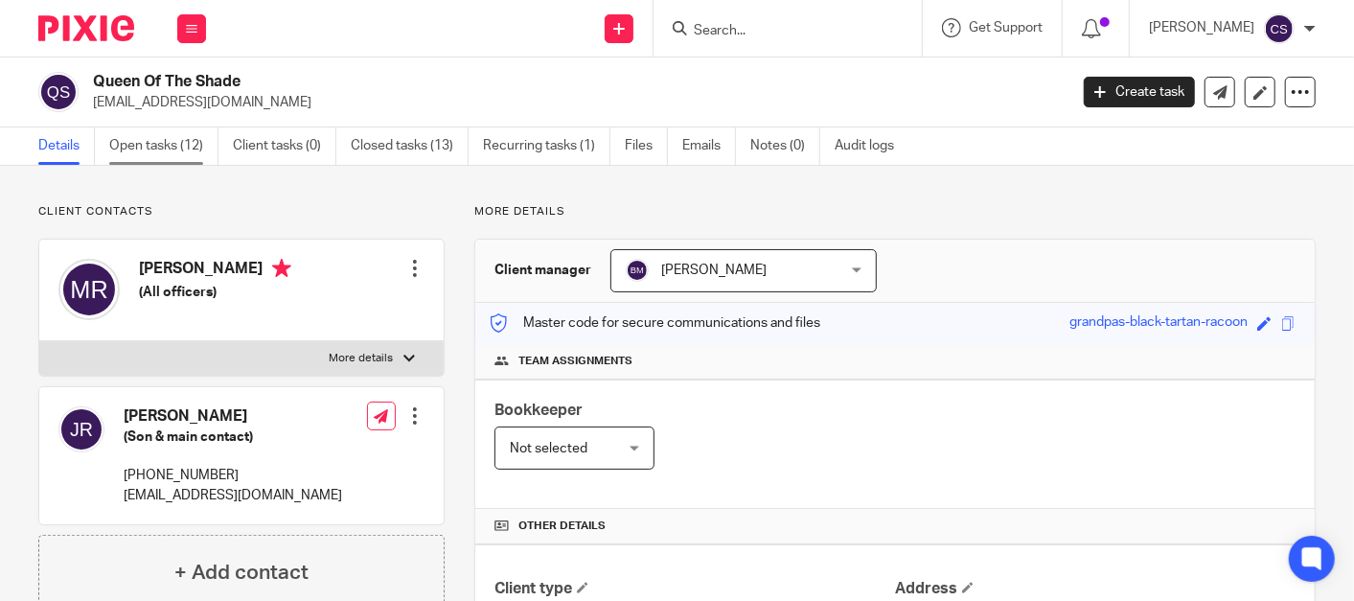
click at [123, 148] on link "Open tasks (12)" at bounding box center [163, 145] width 109 height 37
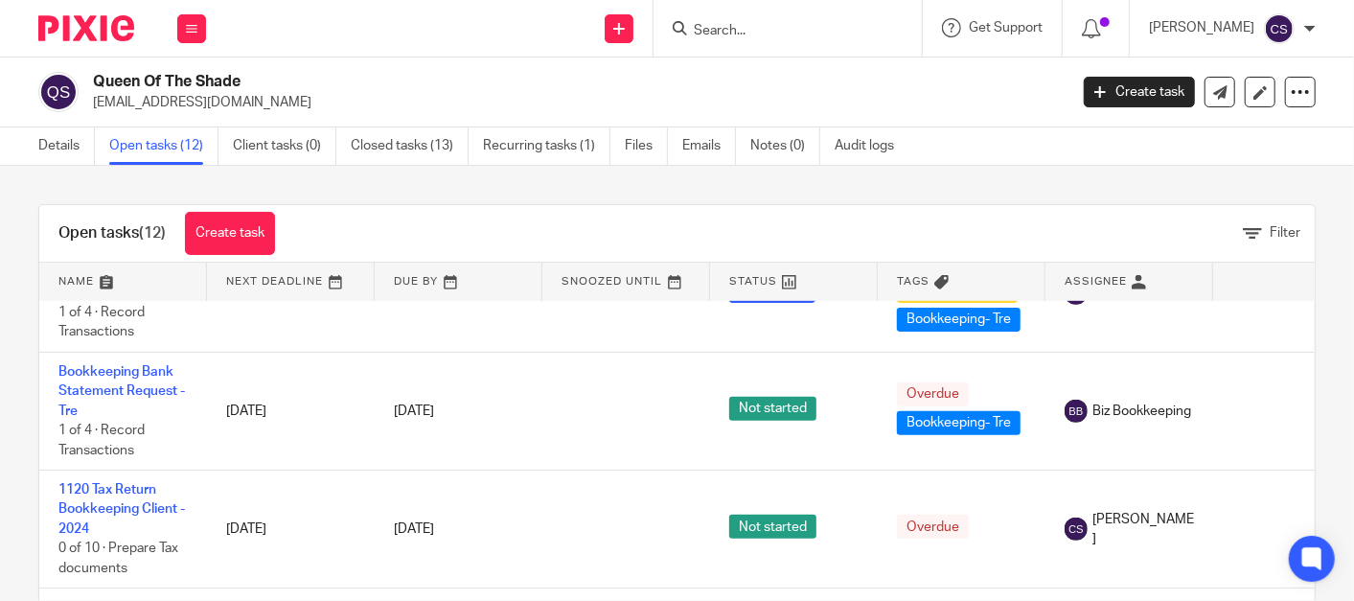
scroll to position [709, 0]
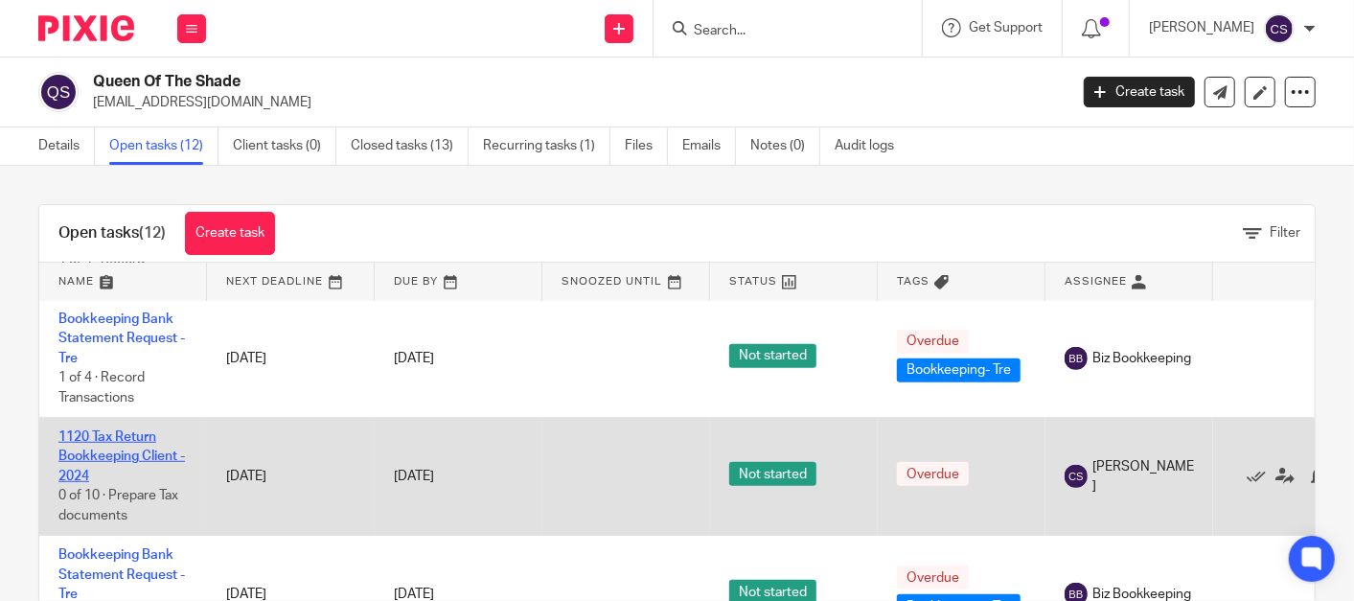
click at [84, 433] on link "1120 Tax Return Bookkeeping Client - 2024" at bounding box center [121, 456] width 126 height 53
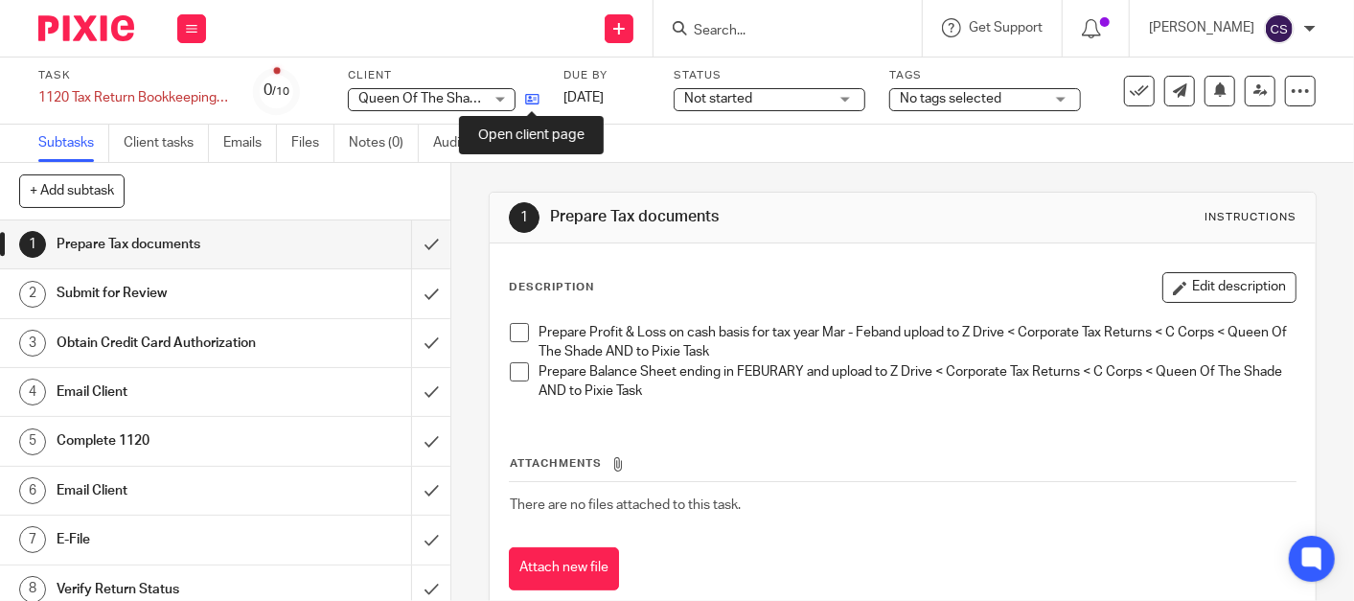
click at [532, 99] on icon at bounding box center [532, 99] width 14 height 14
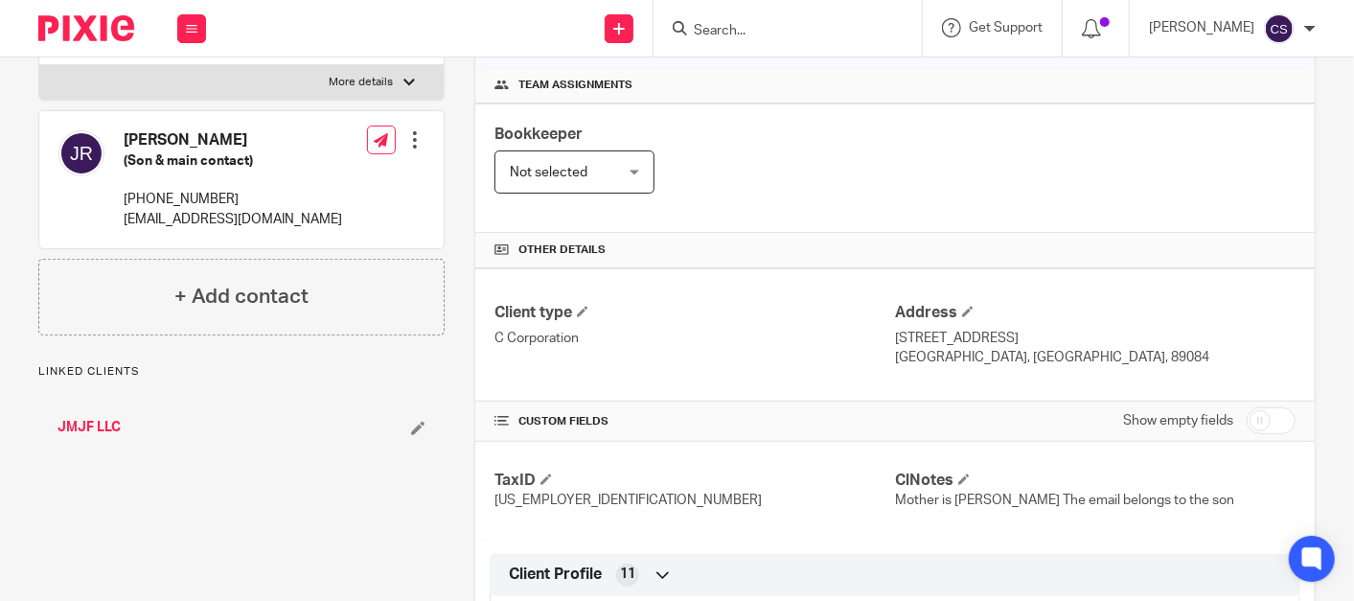
scroll to position [355, 0]
